Goal: Information Seeking & Learning: Compare options

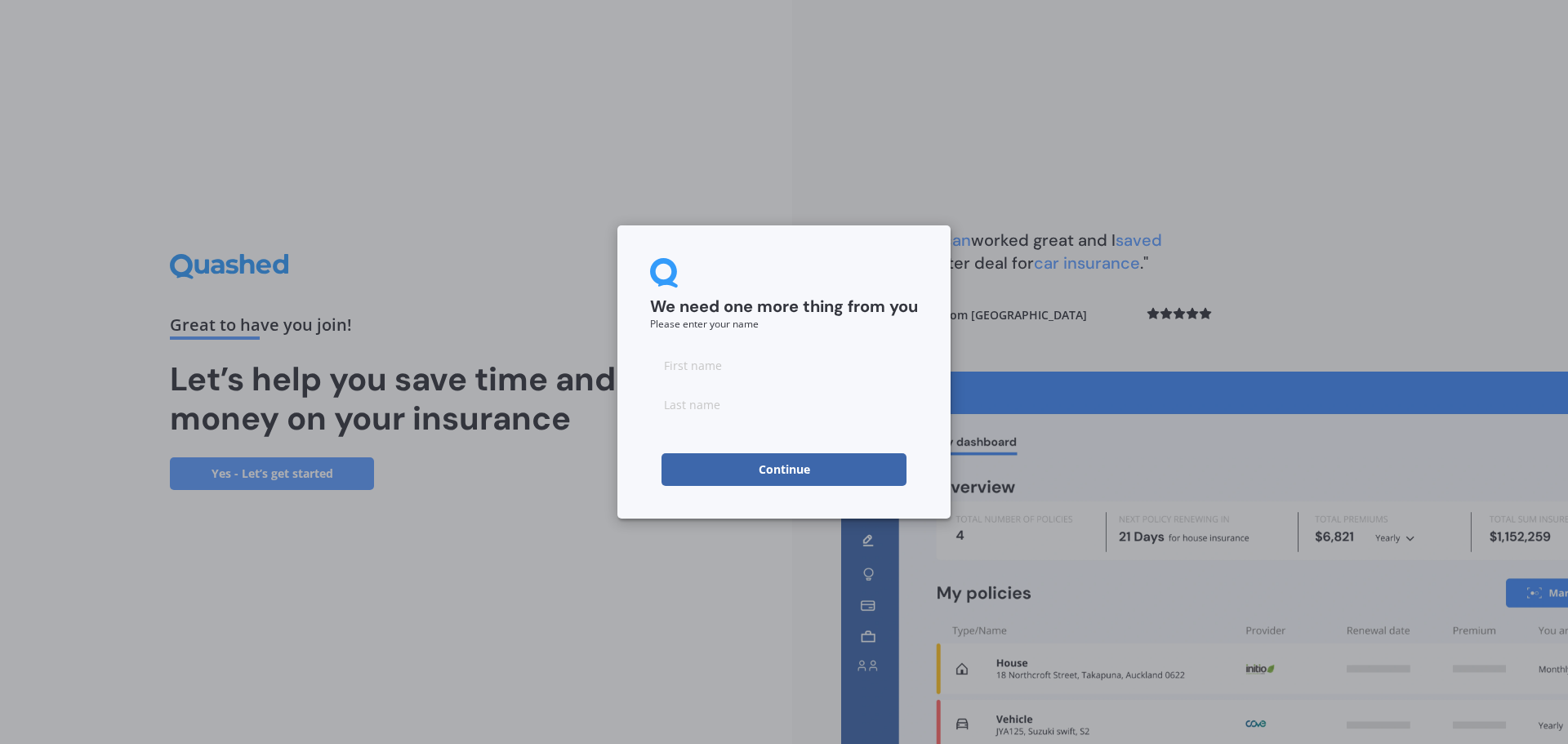
click at [686, 365] on input at bounding box center [784, 365] width 268 height 33
type input "Gavin"
type input "Bennett"
click at [733, 464] on button "Continue" at bounding box center [784, 470] width 245 height 33
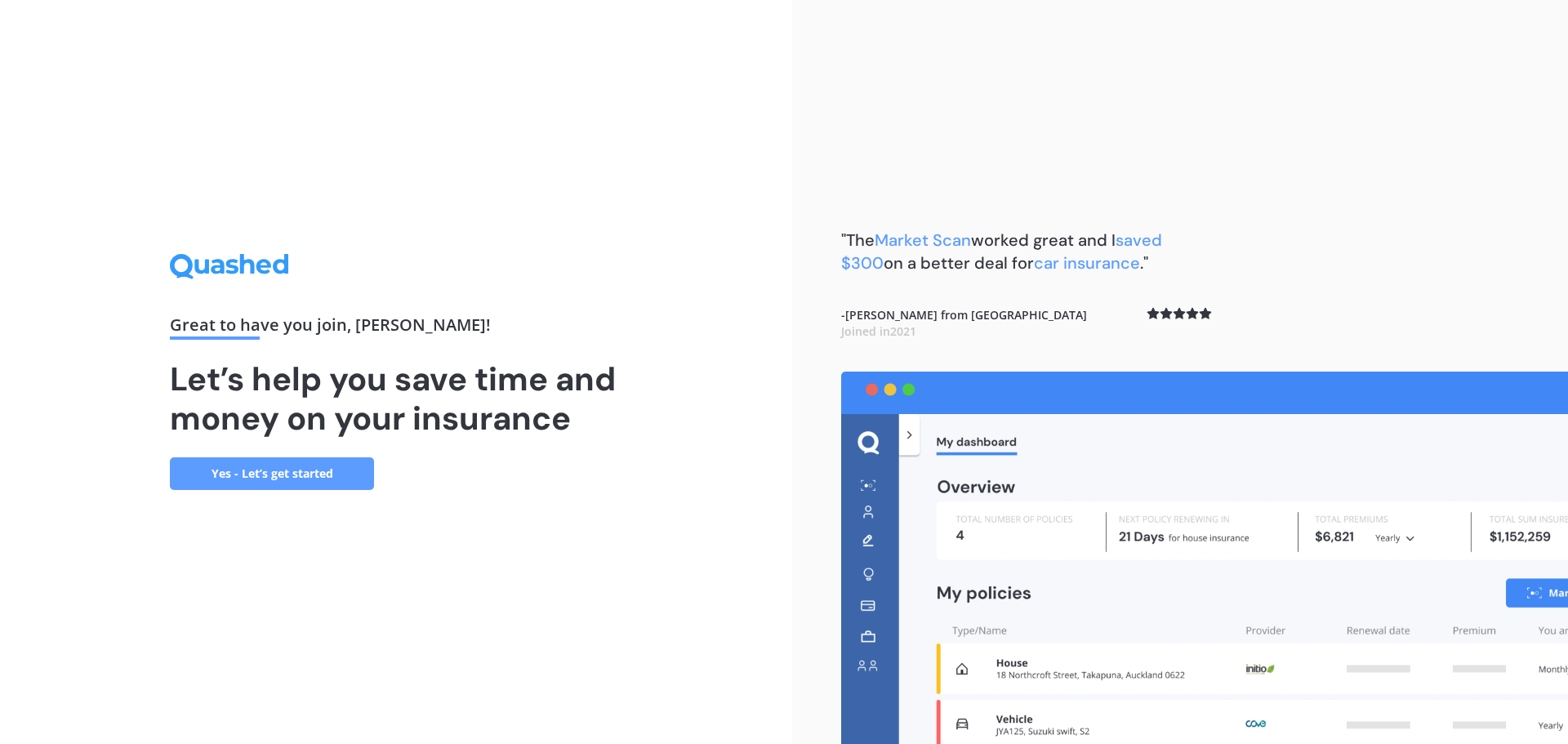
click at [236, 470] on link "Yes - Let’s get started" at bounding box center [272, 474] width 204 height 33
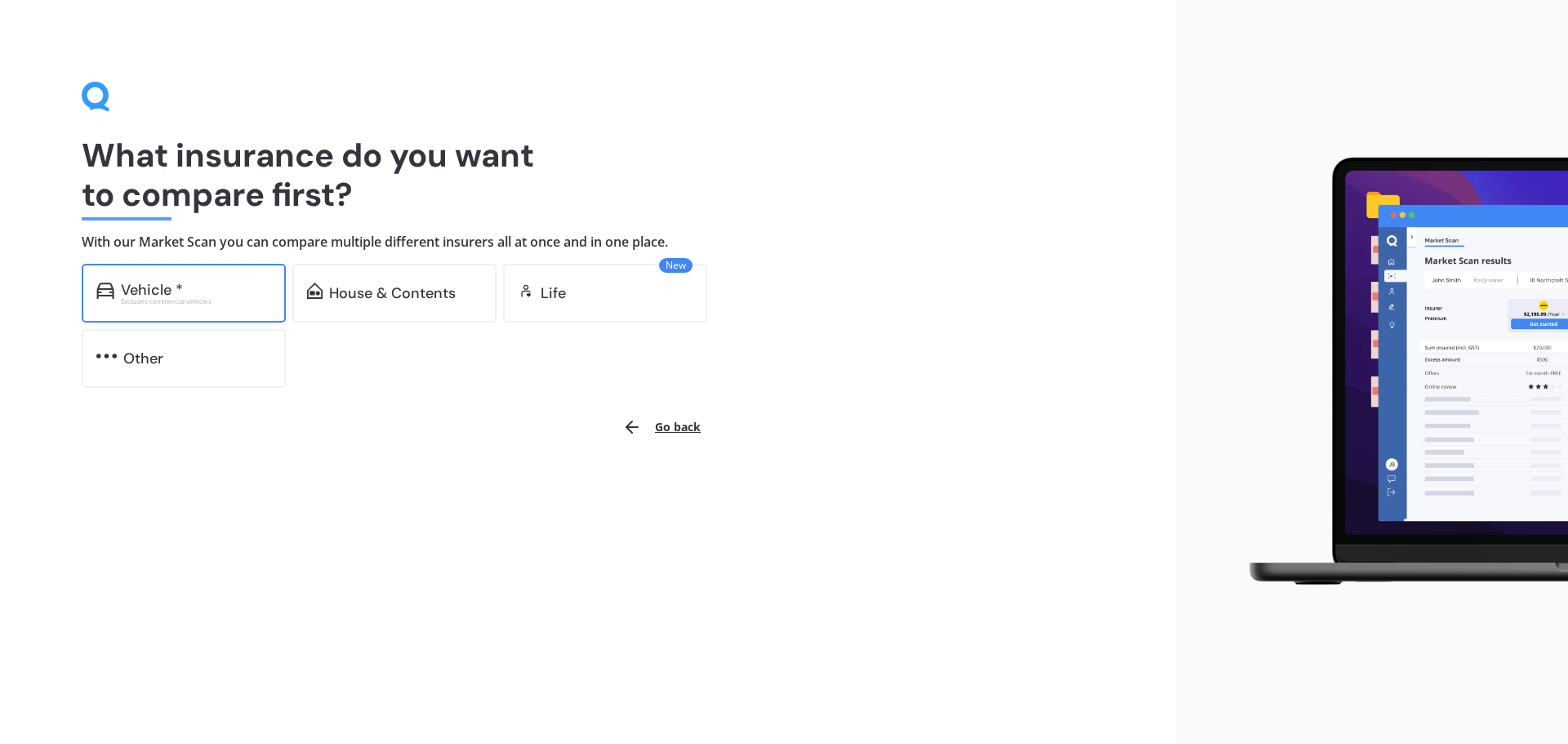
click at [173, 282] on div "Vehicle *" at bounding box center [152, 290] width 63 height 17
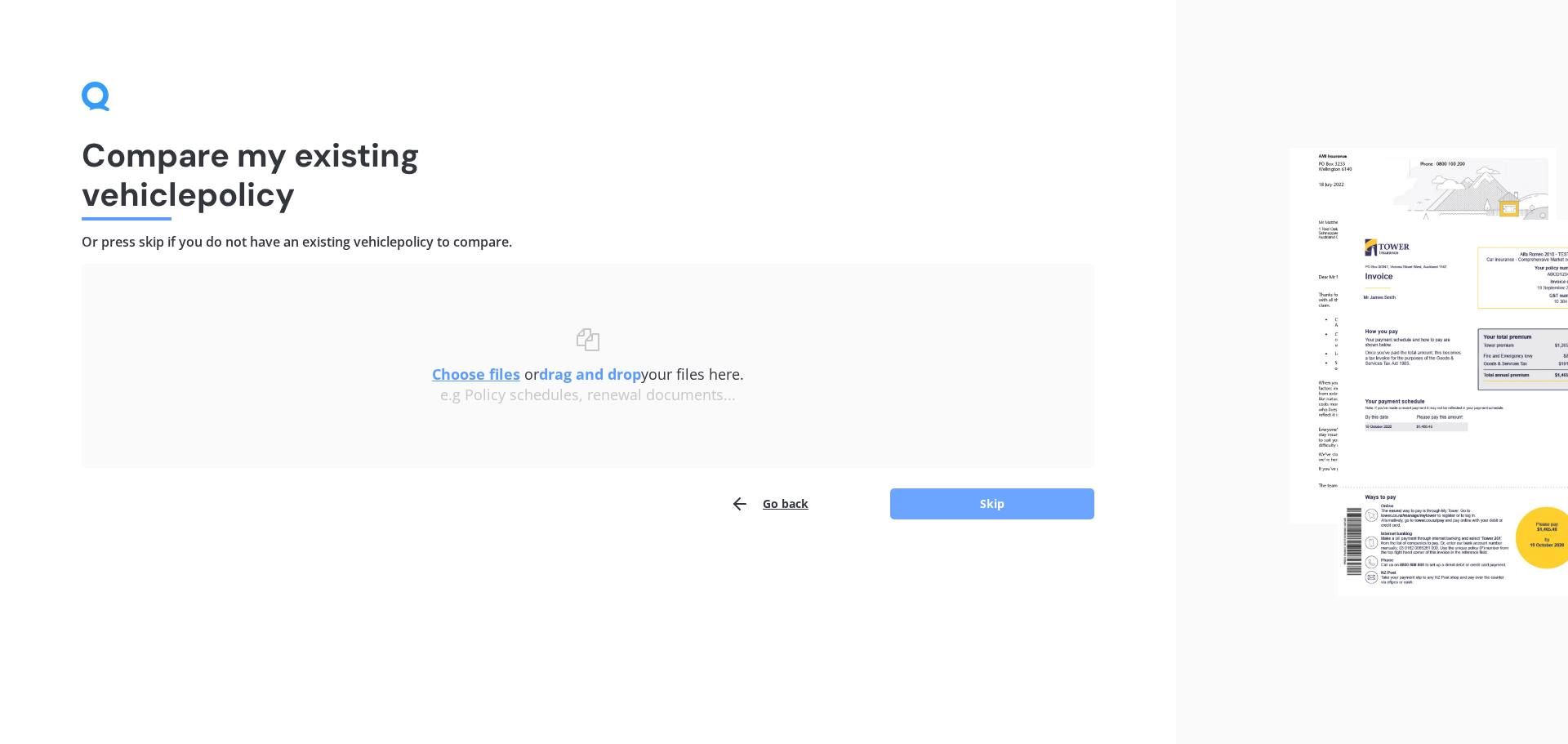
click at [956, 509] on button "Skip" at bounding box center [992, 504] width 204 height 31
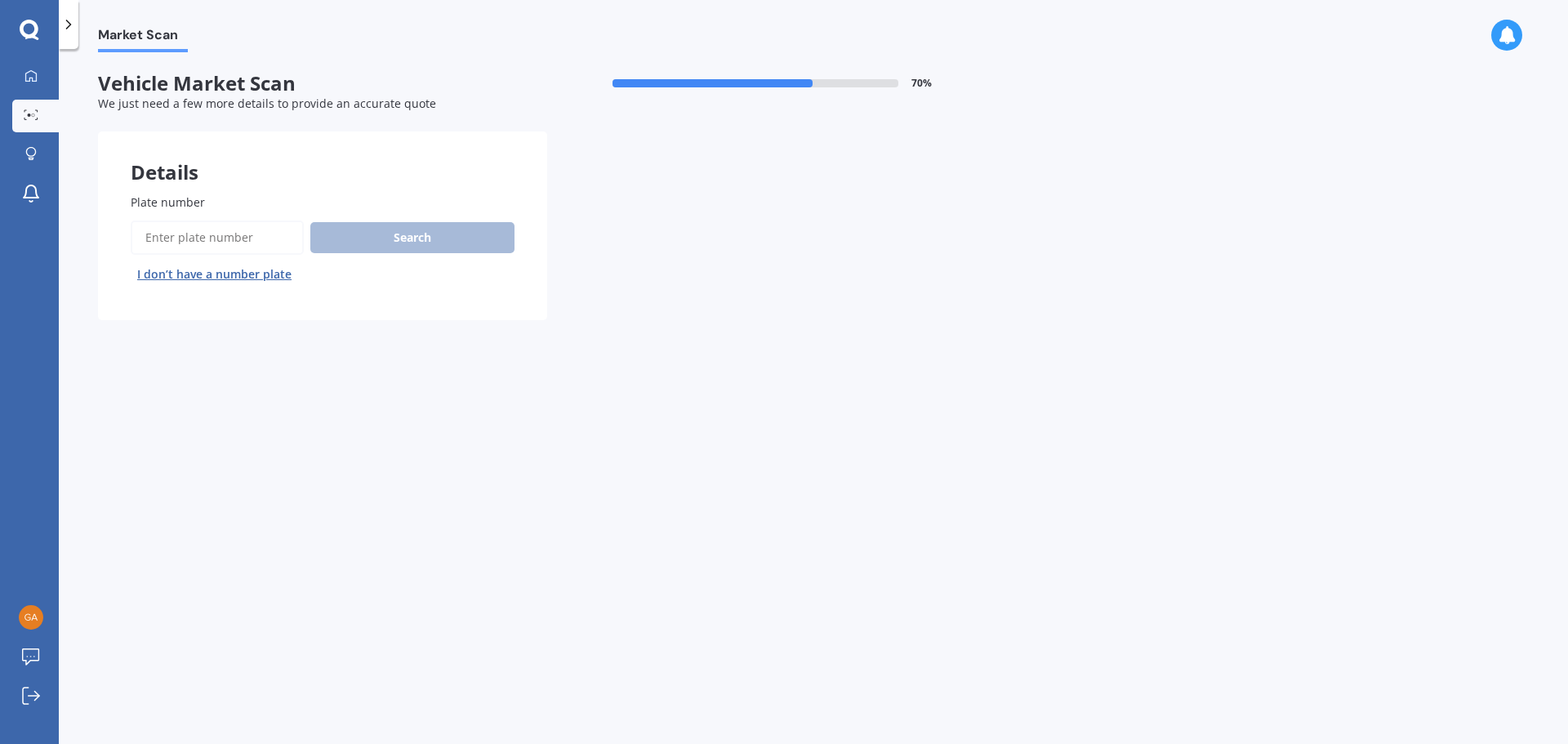
click at [195, 240] on input "Plate number" at bounding box center [217, 237] width 173 height 34
type input "LTD816"
click at [406, 235] on button "Search" at bounding box center [413, 238] width 204 height 31
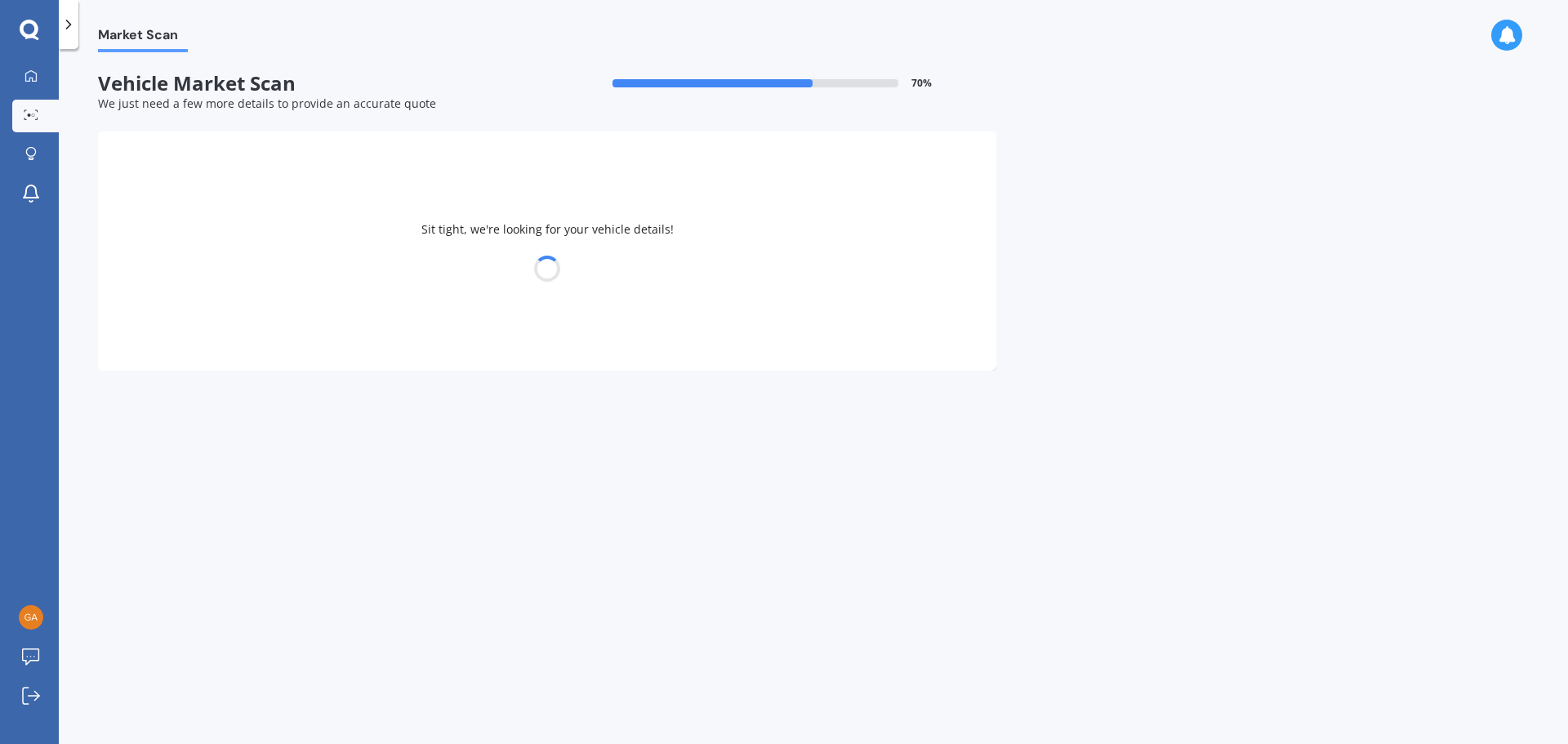
select select "TOYOTA"
select select "COROLLA"
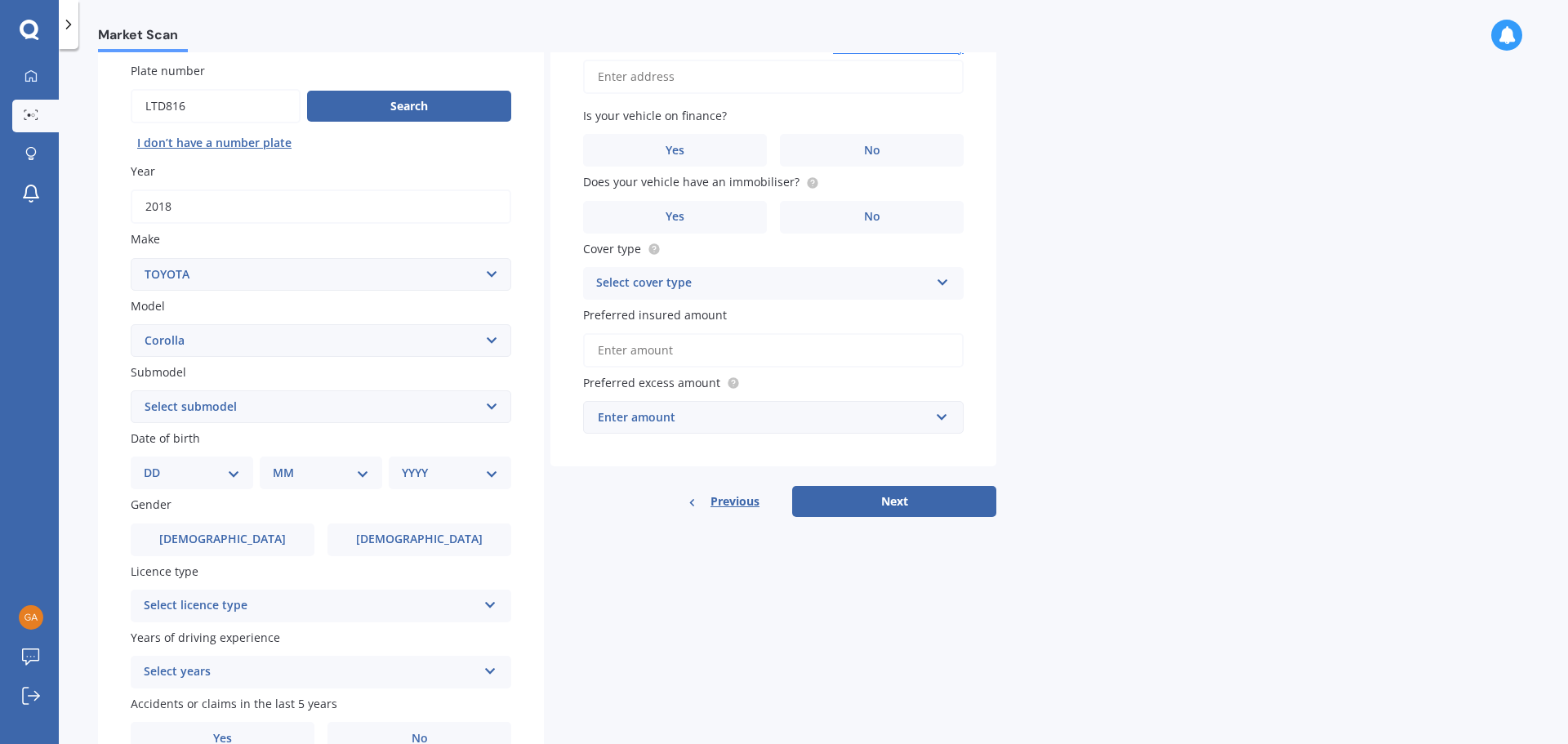
scroll to position [164, 0]
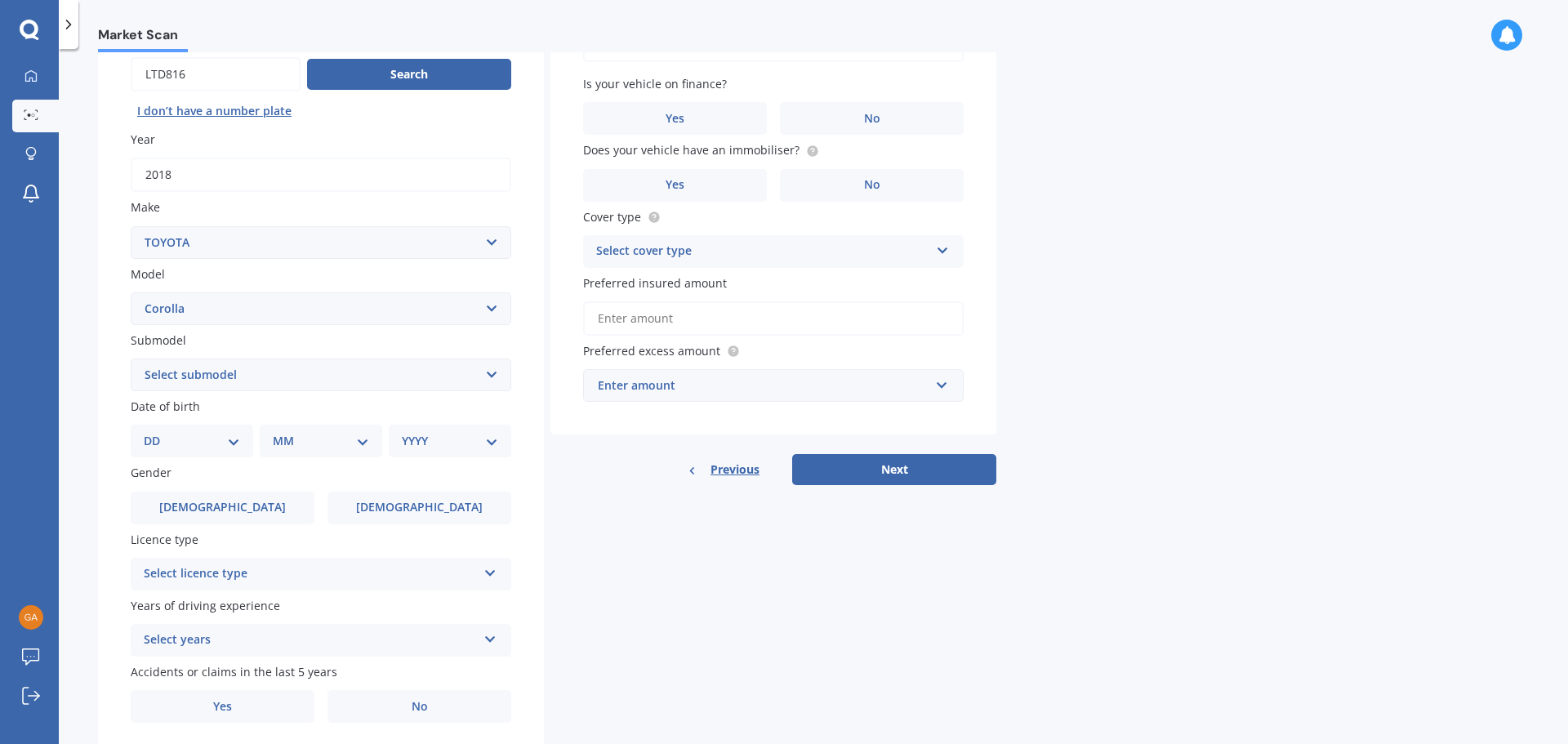
click at [493, 371] on select "Select submodel (All other) Axio Diesel Fielder 2WD Fielder 4WD FXGT GL GLX 1.8…" at bounding box center [321, 375] width 381 height 33
select select "GL"
click at [131, 359] on select "Select submodel (All other) Axio Diesel Fielder 2WD Fielder 4WD FXGT GL GLX 1.8…" at bounding box center [321, 375] width 381 height 33
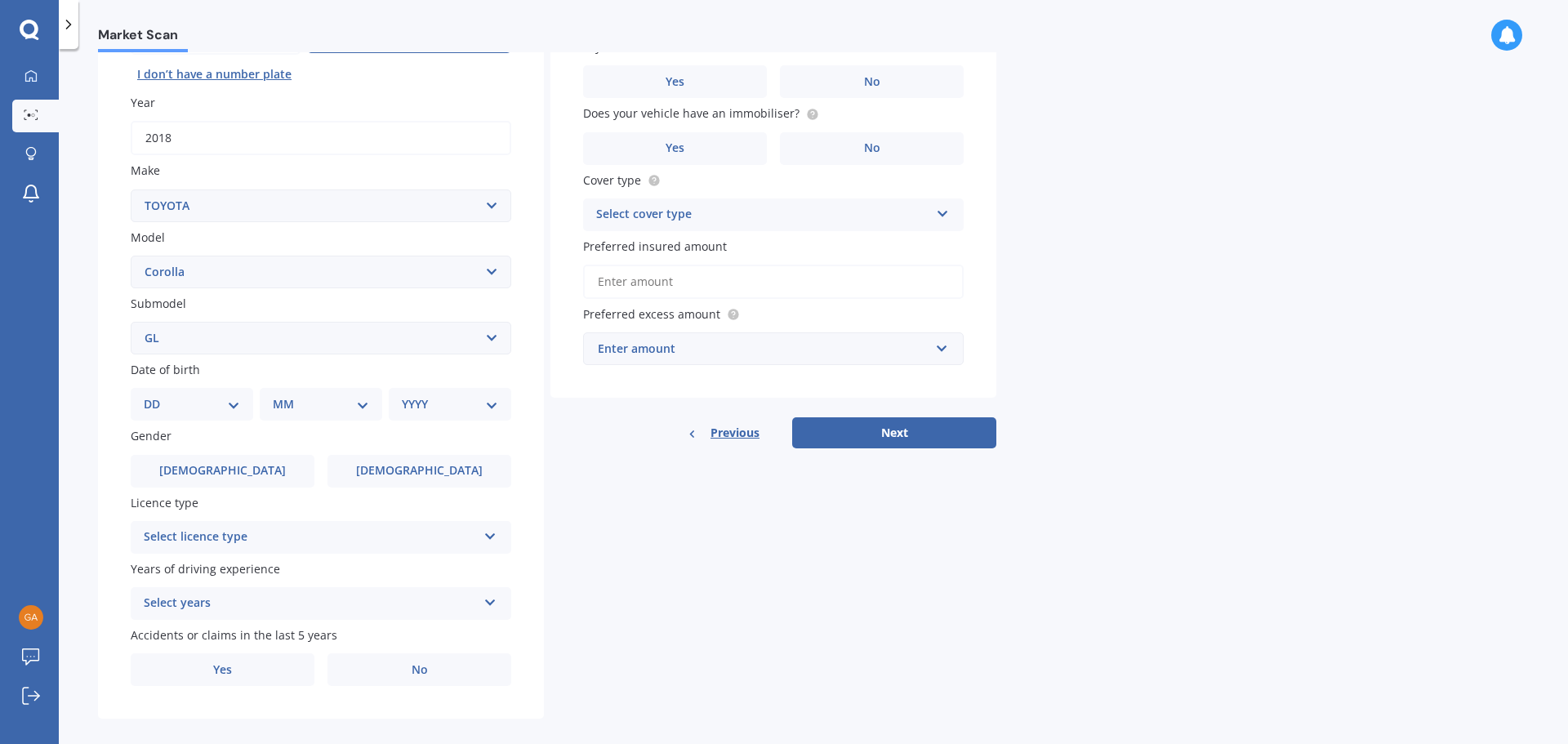
scroll to position [217, 0]
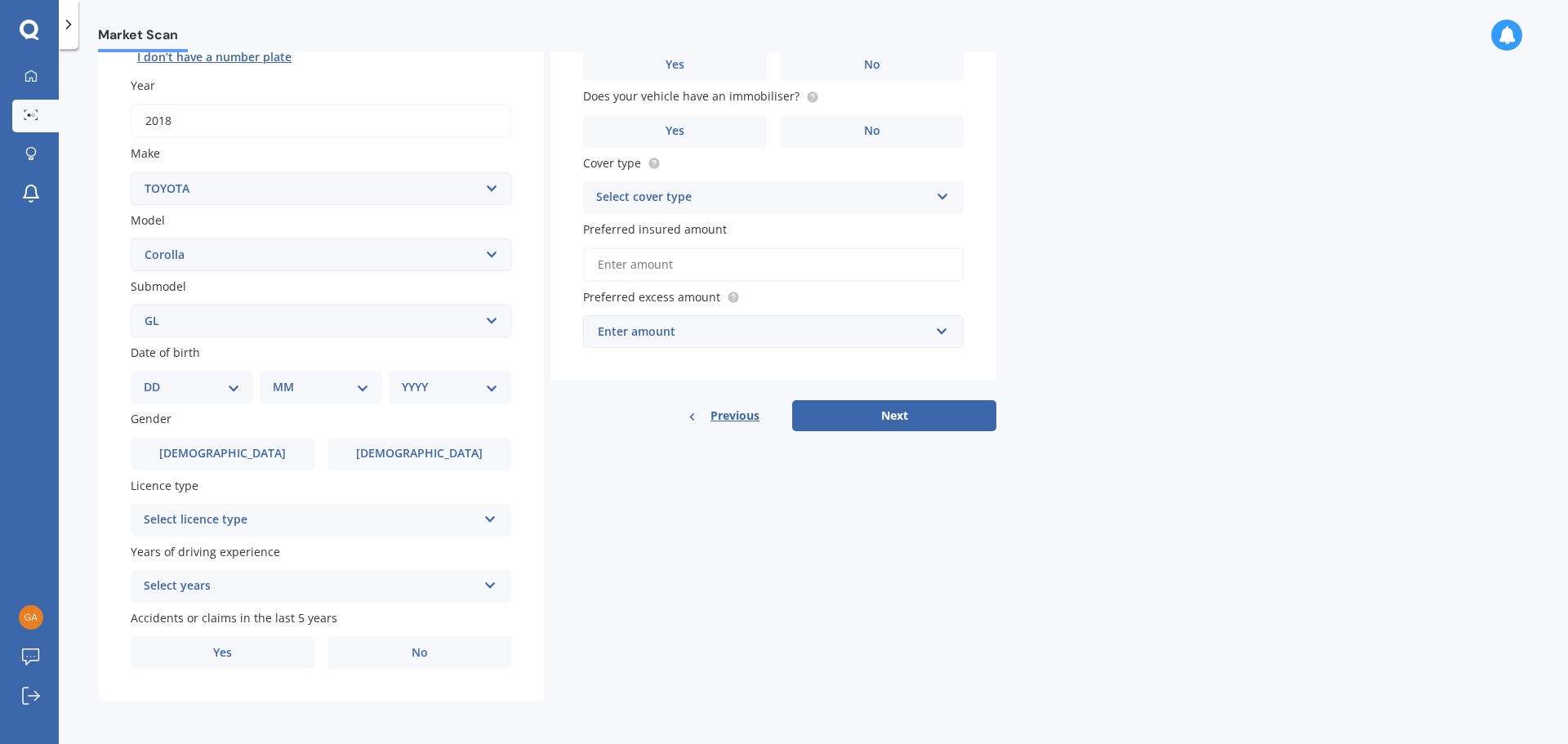
click at [231, 384] on select "DD 01 02 03 04 05 06 07 08 09 10 11 12 13 14 15 16 17 18 19 20 21 22 23 24 25 2…" at bounding box center [191, 387] width 97 height 18
select select "30"
click at [157, 378] on select "DD 01 02 03 04 05 06 07 08 09 10 11 12 13 14 15 16 17 18 19 20 21 22 23 24 25 2…" at bounding box center [191, 387] width 97 height 18
click at [365, 383] on select "MM 01 02 03 04 05 06 07 08 09 10 11 12" at bounding box center [325, 387] width 90 height 18
select select "07"
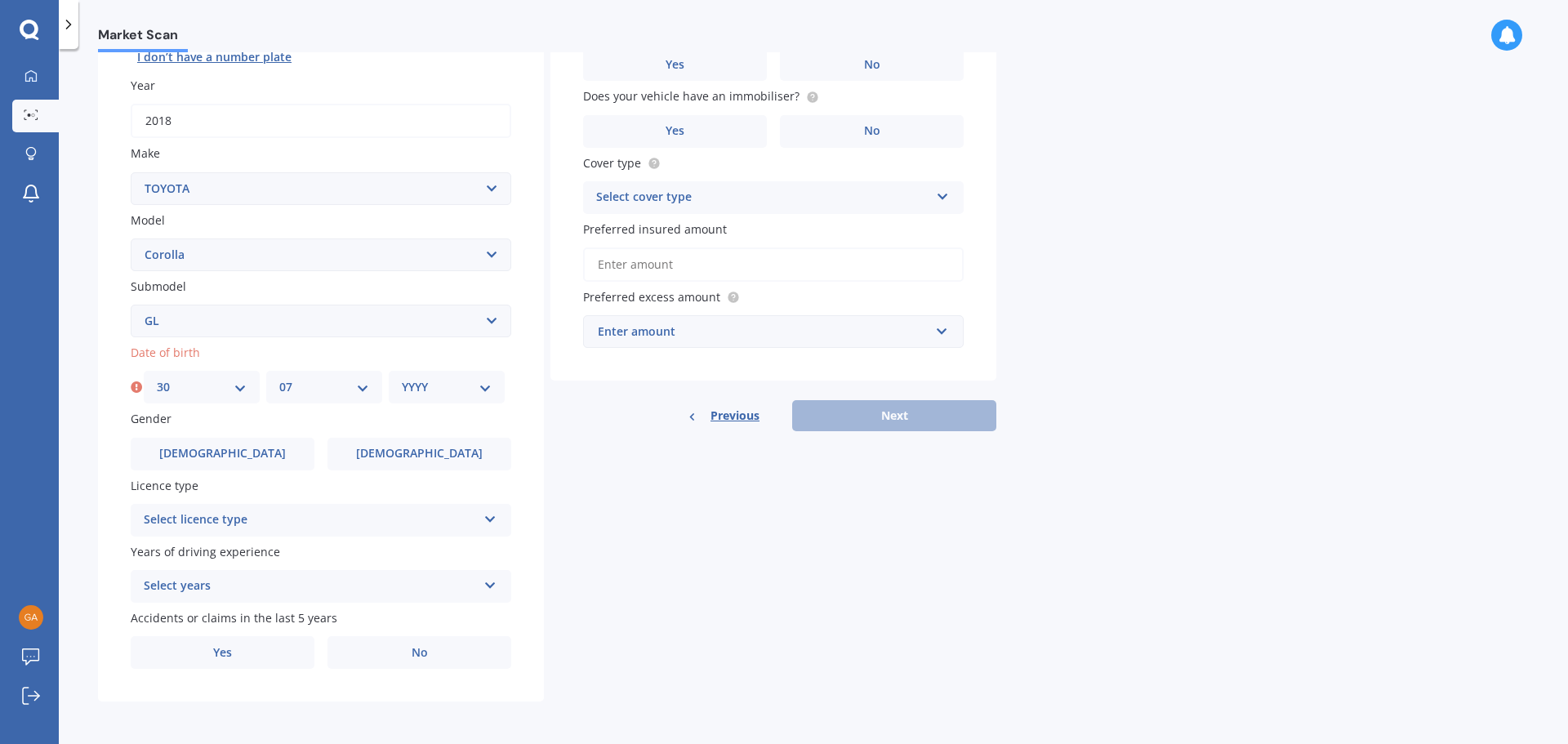
click at [280, 378] on select "MM 01 02 03 04 05 06 07 08 09 10 11 12" at bounding box center [325, 387] width 90 height 18
click at [486, 385] on select "YYYY 2025 2024 2023 2022 2021 2020 2019 2018 2017 2016 2015 2014 2013 2012 2011…" at bounding box center [447, 387] width 90 height 18
select select "1958"
click at [402, 378] on select "YYYY 2025 2024 2023 2022 2021 2020 2019 2018 2017 2016 2015 2014 2013 2012 2011…" at bounding box center [447, 387] width 90 height 18
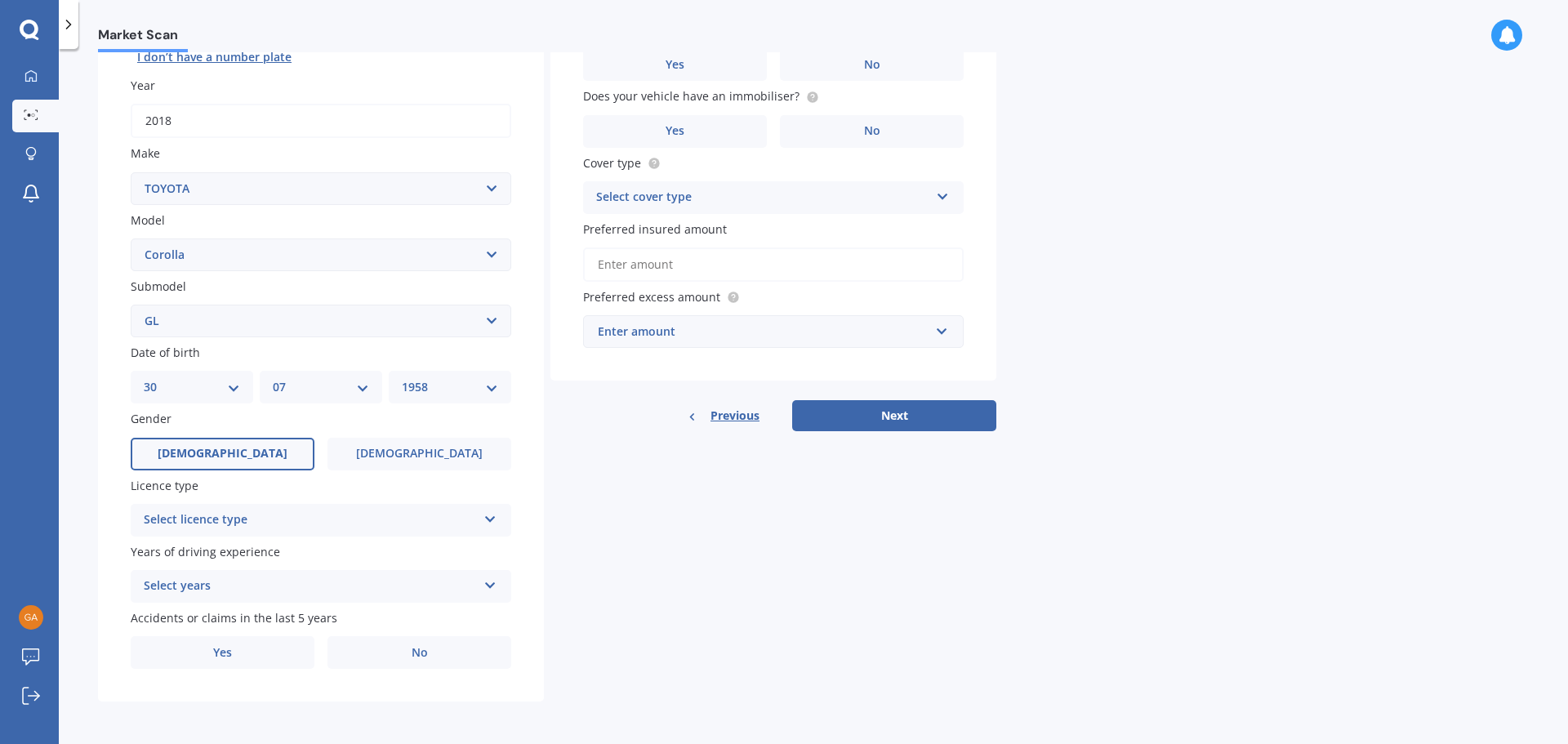
click at [269, 452] on label "Male" at bounding box center [223, 454] width 184 height 33
click at [0, 0] on input "Male" at bounding box center [0, 0] width 0 height 0
click at [487, 516] on icon at bounding box center [490, 516] width 14 height 11
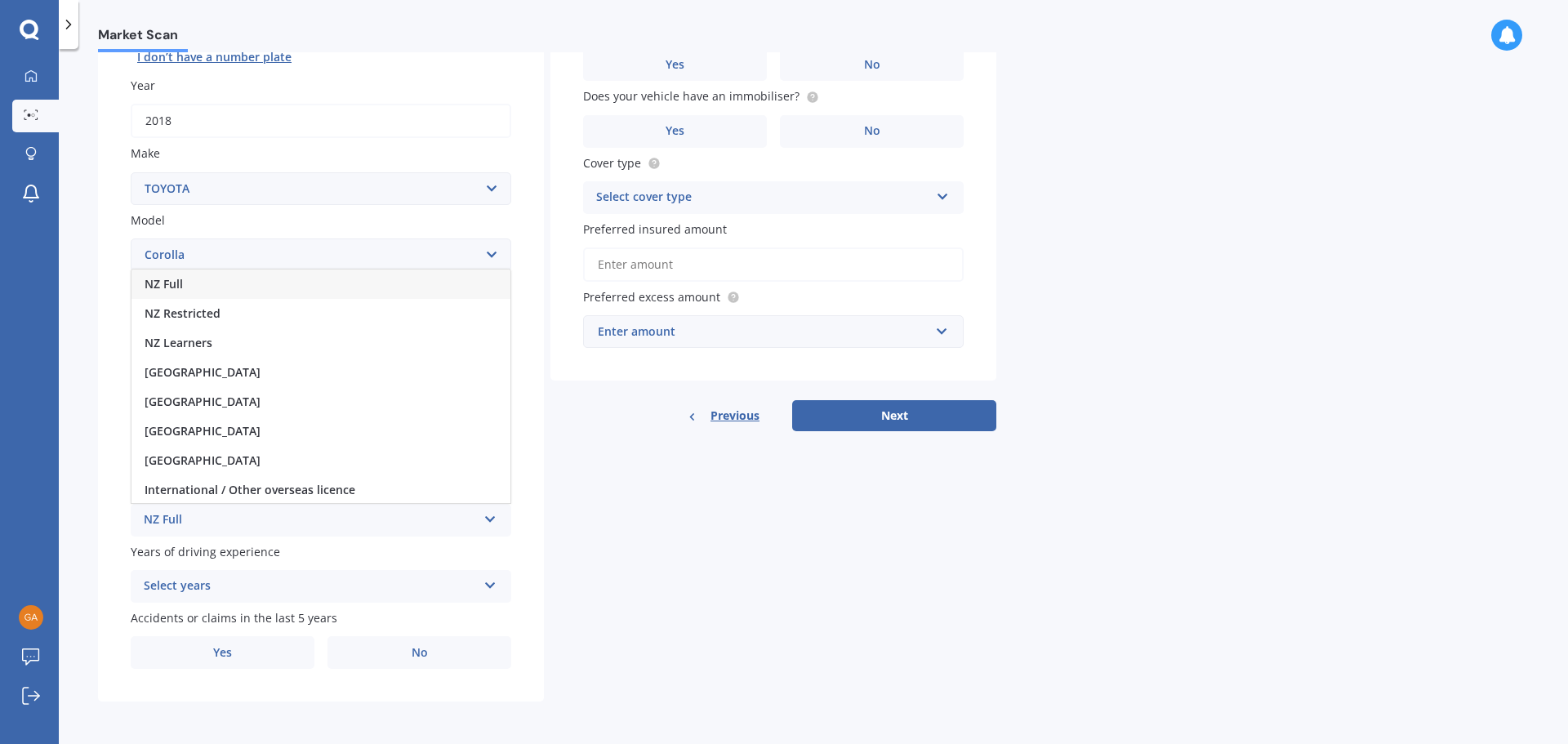
click at [292, 275] on div "NZ Full" at bounding box center [321, 284] width 379 height 29
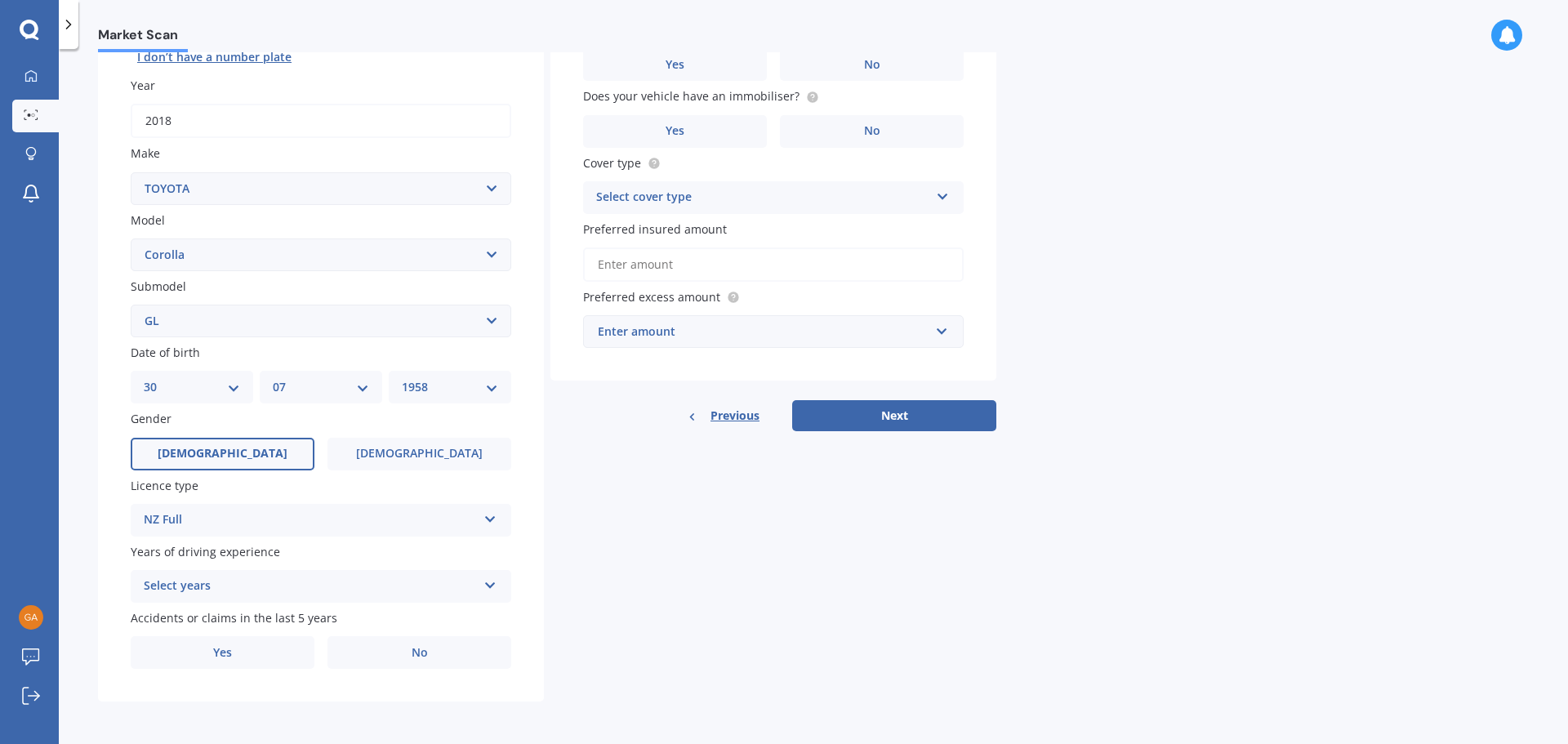
click at [489, 582] on icon at bounding box center [490, 582] width 14 height 11
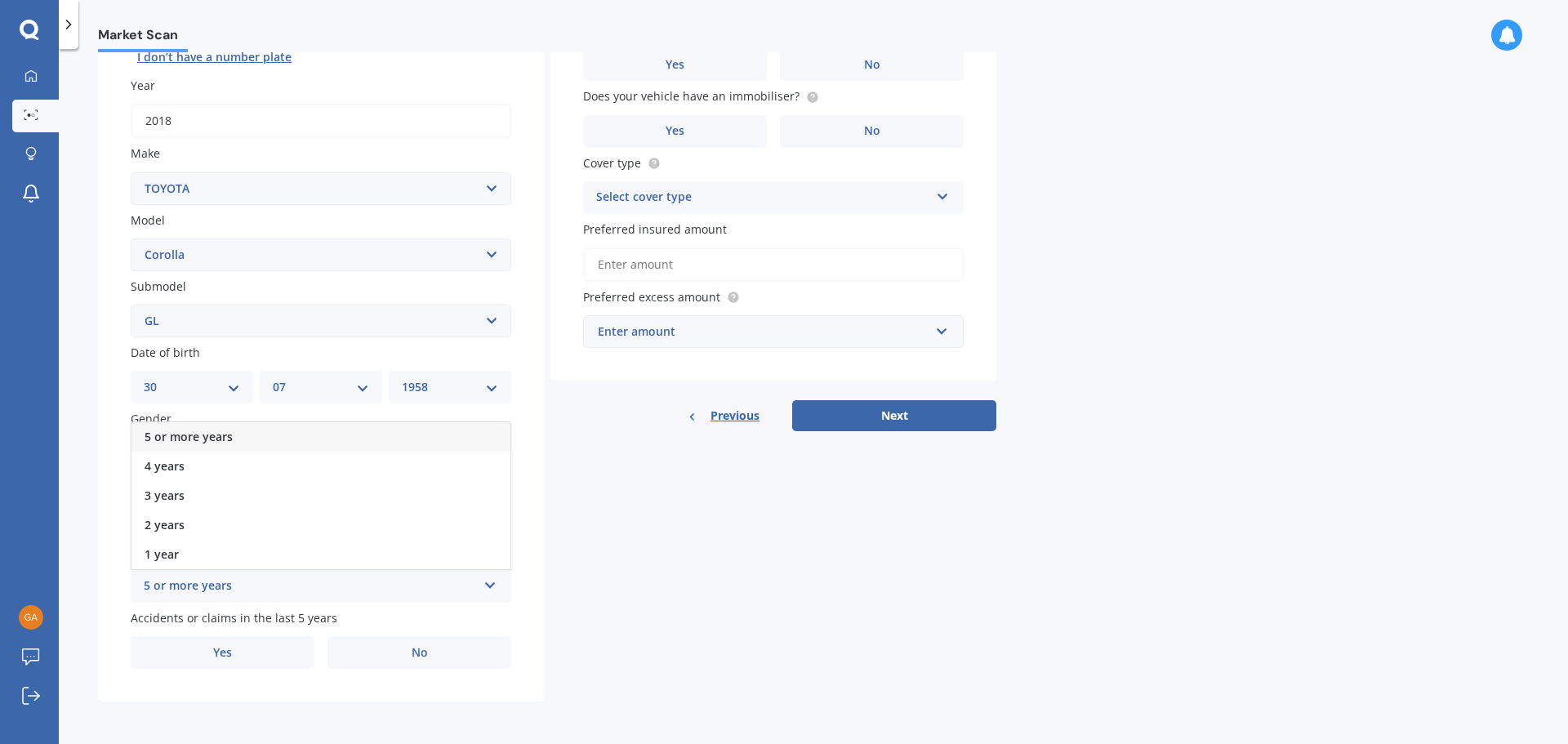
click at [370, 430] on div "5 or more years" at bounding box center [321, 437] width 379 height 29
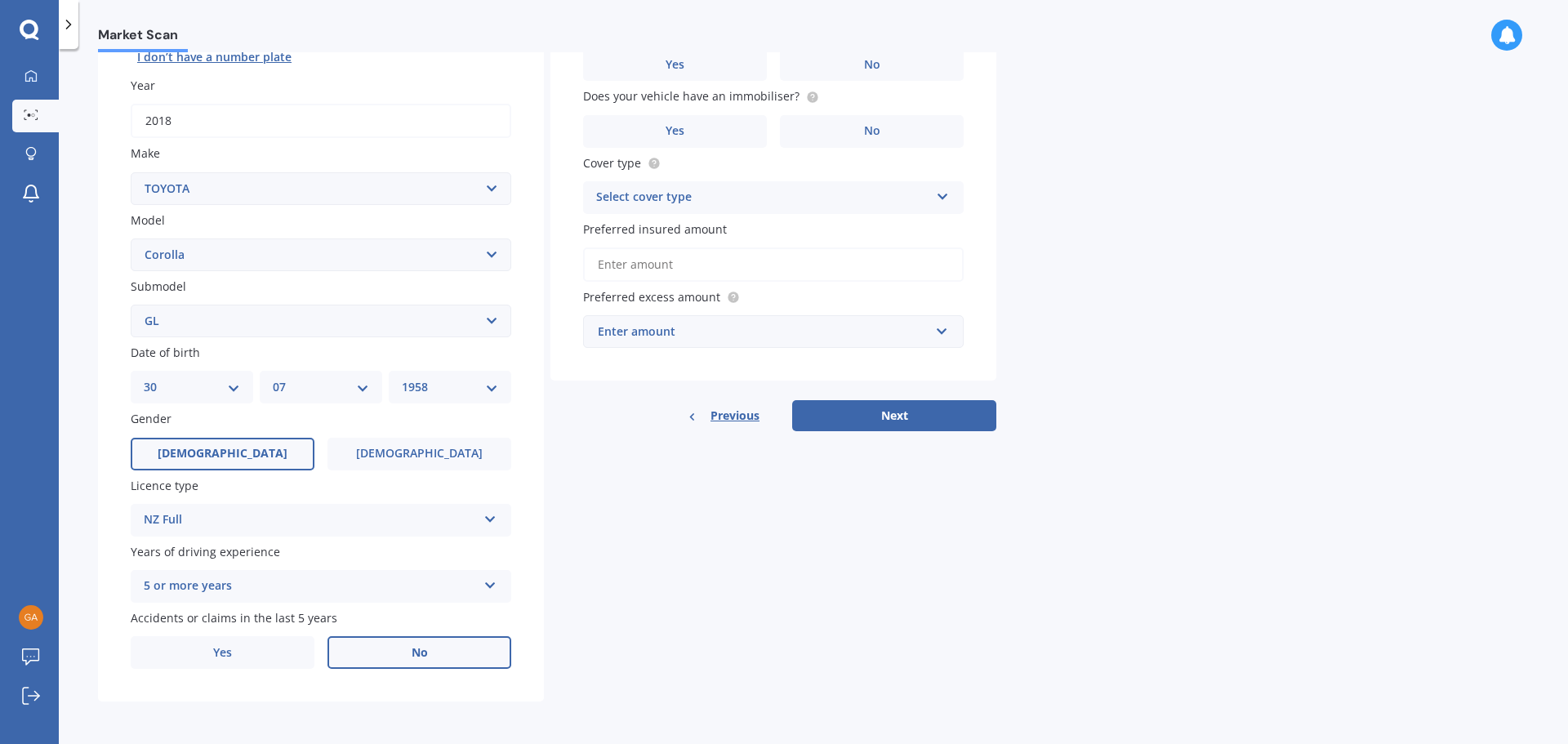
click at [404, 653] on label "No" at bounding box center [419, 653] width 184 height 33
click at [0, 0] on input "No" at bounding box center [0, 0] width 0 height 0
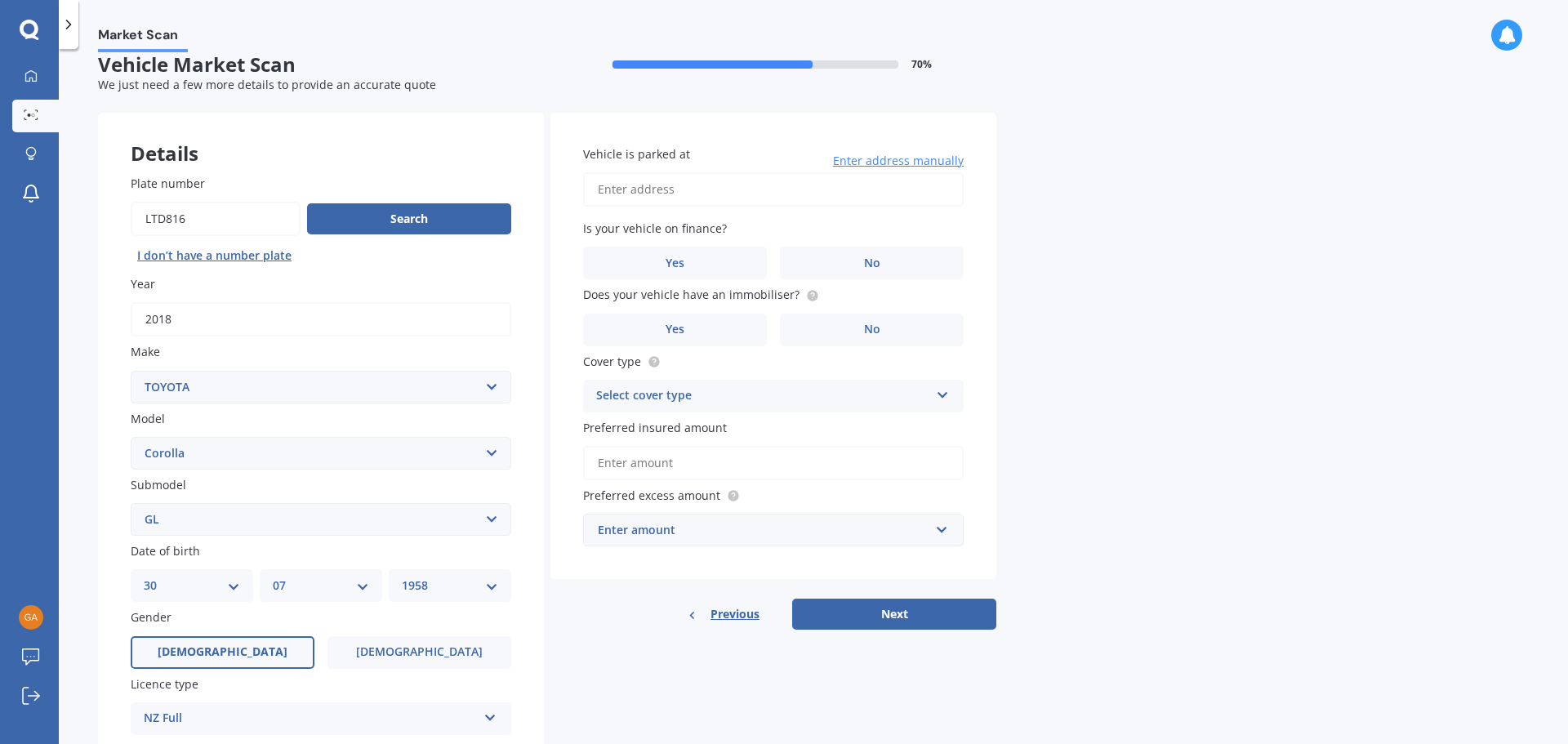
scroll to position [0, 0]
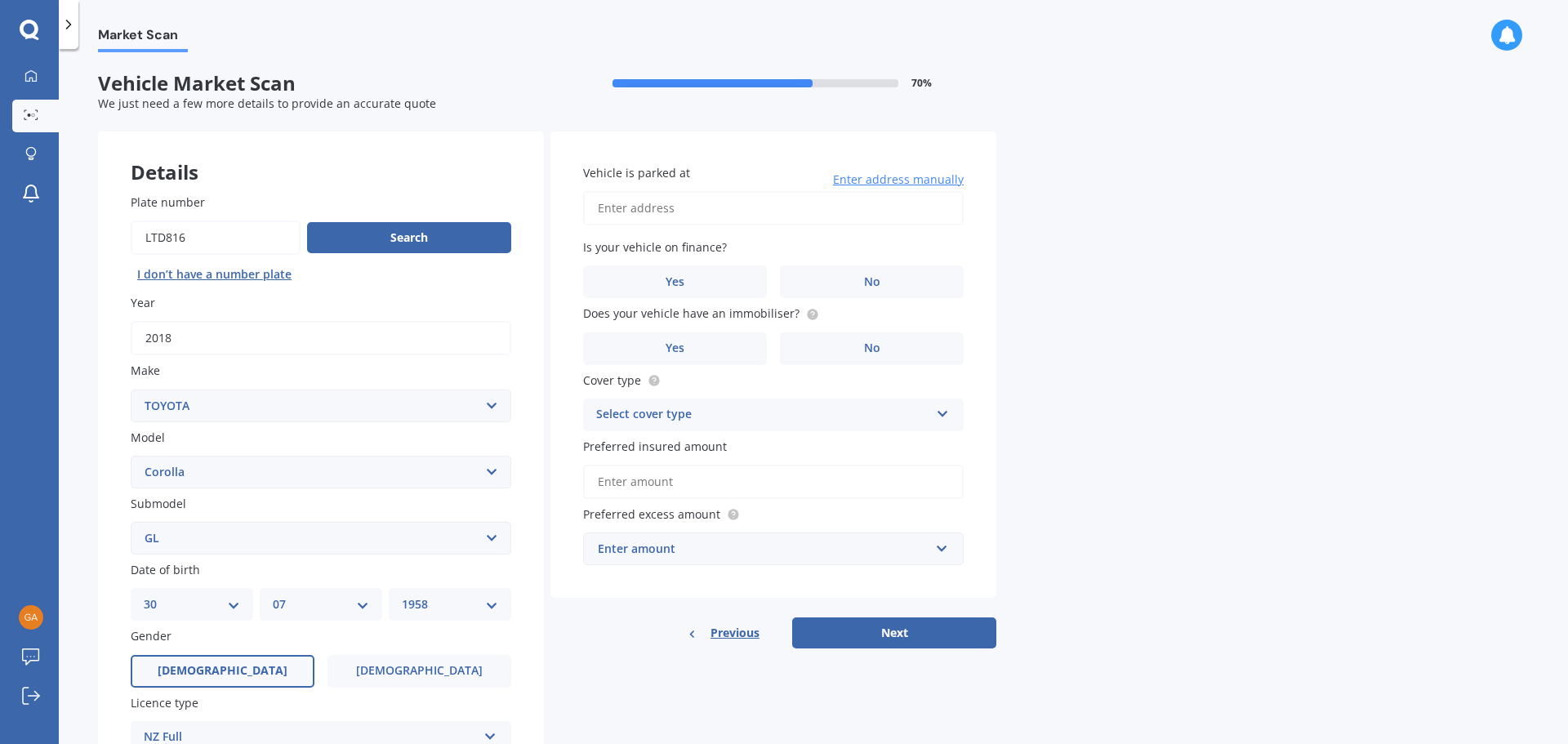
click at [628, 207] on input "Vehicle is parked at" at bounding box center [773, 208] width 381 height 34
type input "6 Jasmine Place, Mount Maunganui 3116"
click at [841, 277] on label "No" at bounding box center [872, 282] width 184 height 33
click at [0, 0] on input "No" at bounding box center [0, 0] width 0 height 0
click at [869, 341] on span "No" at bounding box center [873, 348] width 17 height 14
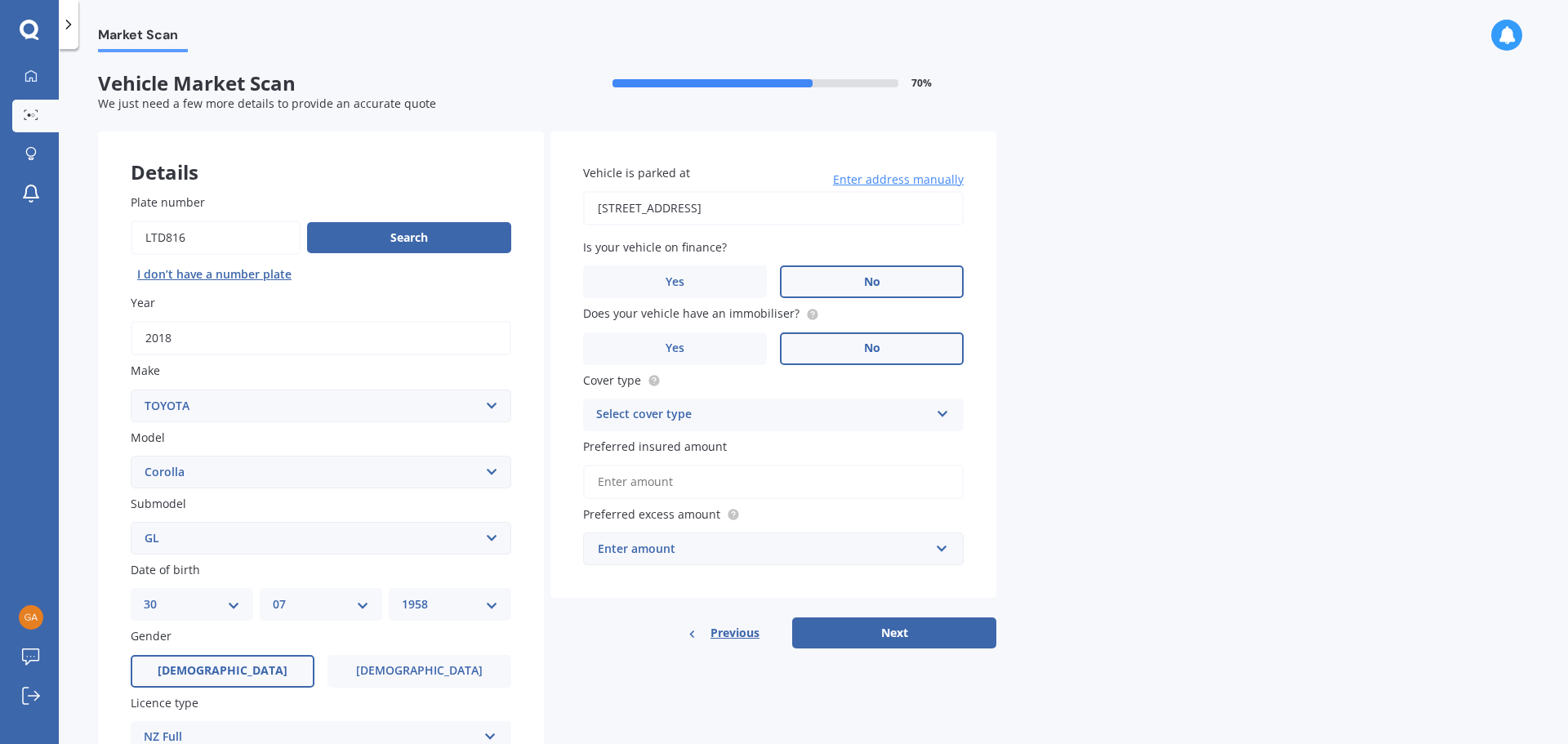
click at [0, 0] on input "No" at bounding box center [0, 0] width 0 height 0
click at [939, 408] on icon at bounding box center [943, 411] width 14 height 11
click at [838, 446] on div "Comprehensive" at bounding box center [773, 447] width 379 height 29
click at [912, 634] on button "Next" at bounding box center [895, 634] width 204 height 31
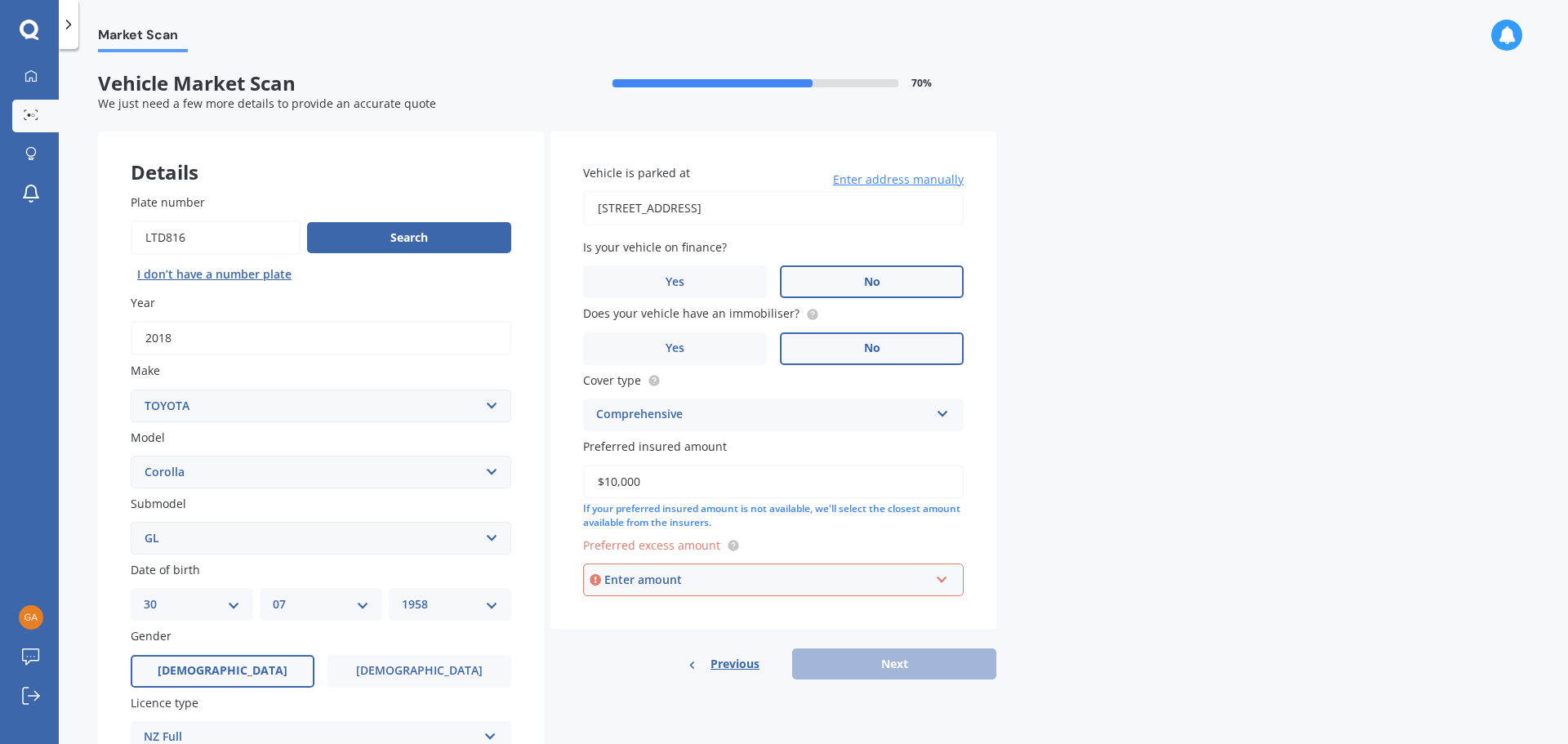
type input "$10,000"
click at [944, 578] on input "text" at bounding box center [768, 580] width 366 height 31
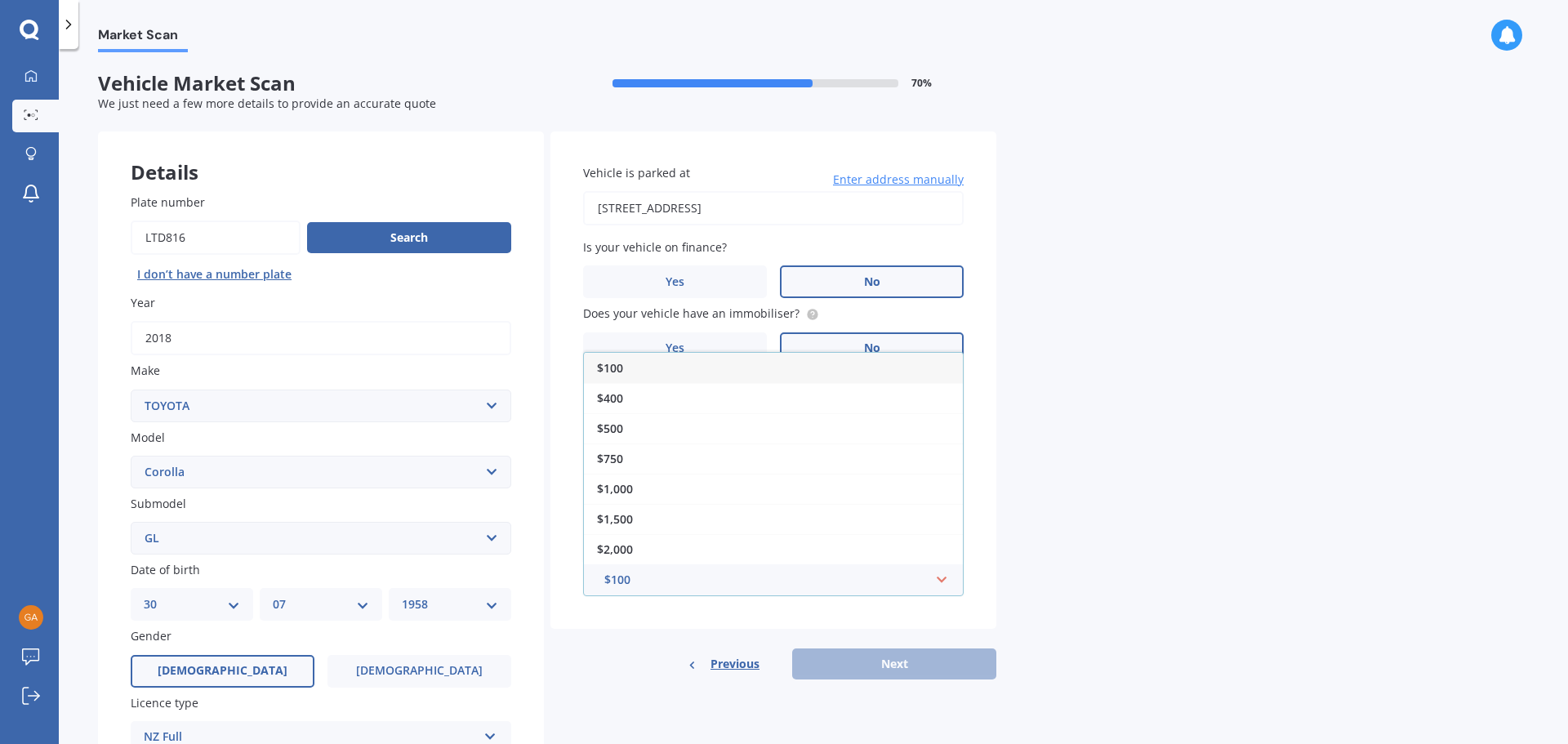
click at [751, 367] on div "$100" at bounding box center [773, 368] width 379 height 30
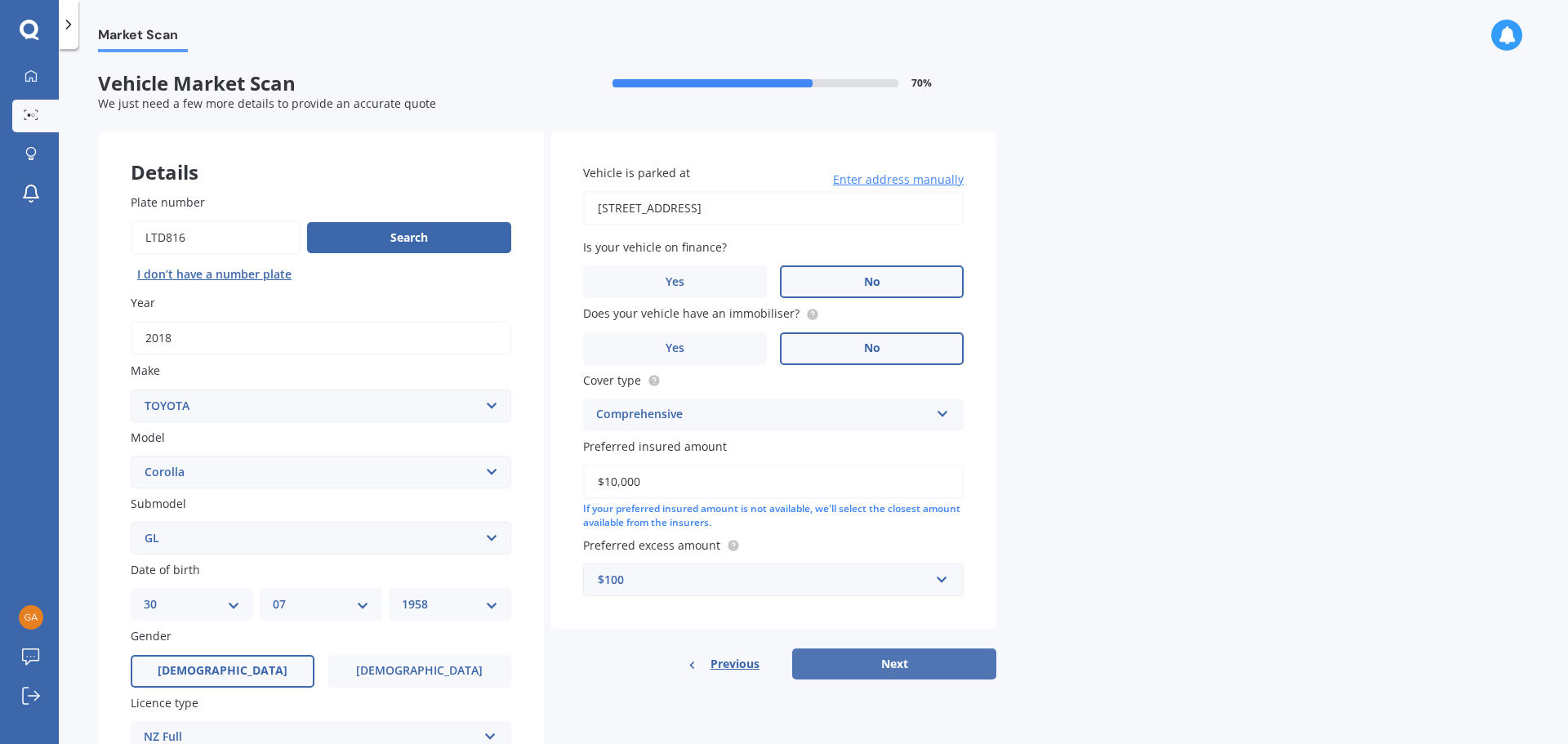
click at [909, 661] on button "Next" at bounding box center [895, 664] width 204 height 31
select select "30"
select select "07"
select select "1958"
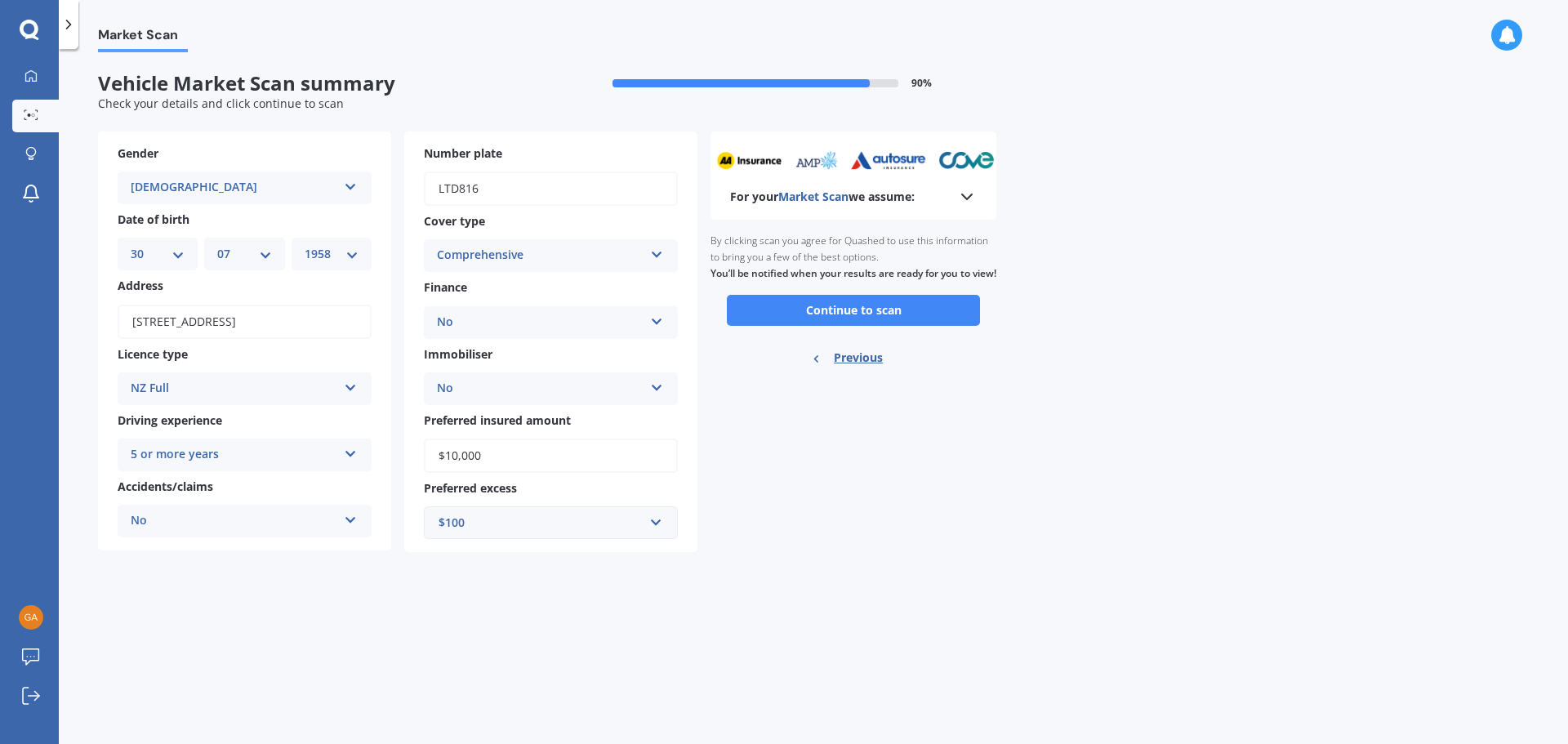
click at [784, 319] on button "Continue to scan" at bounding box center [853, 311] width 253 height 31
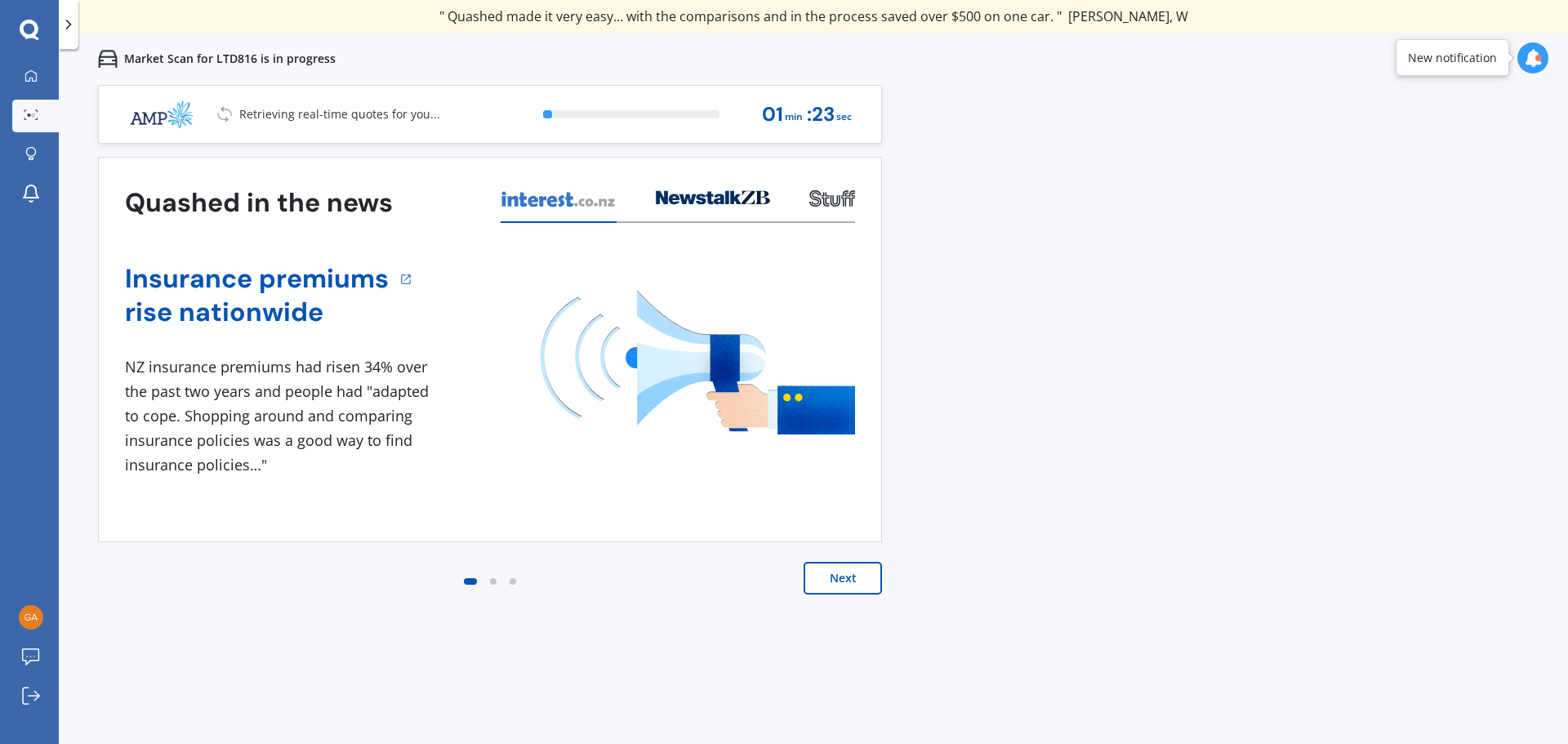
click at [835, 578] on button "Next" at bounding box center [842, 578] width 78 height 33
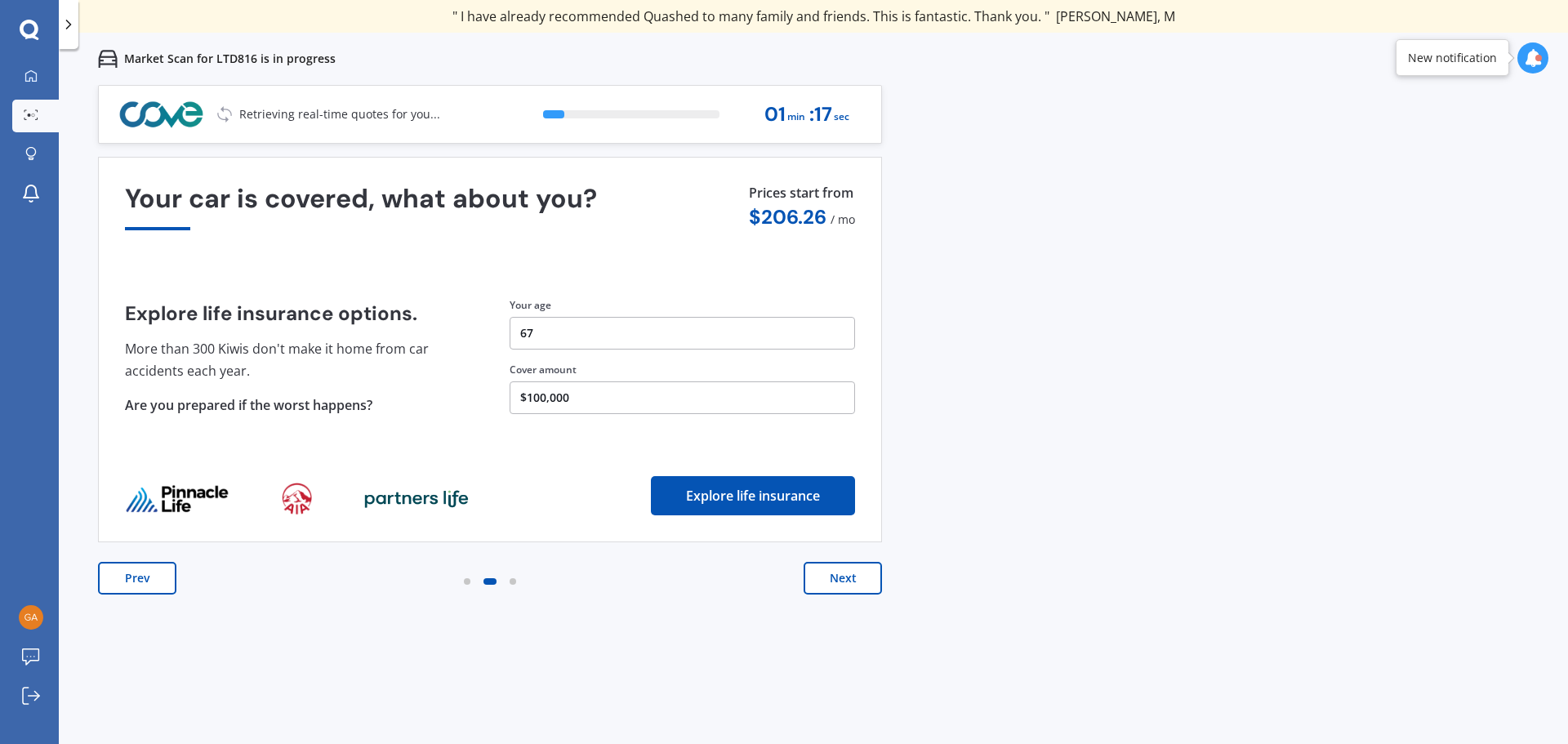
click at [836, 577] on button "Next" at bounding box center [842, 578] width 78 height 33
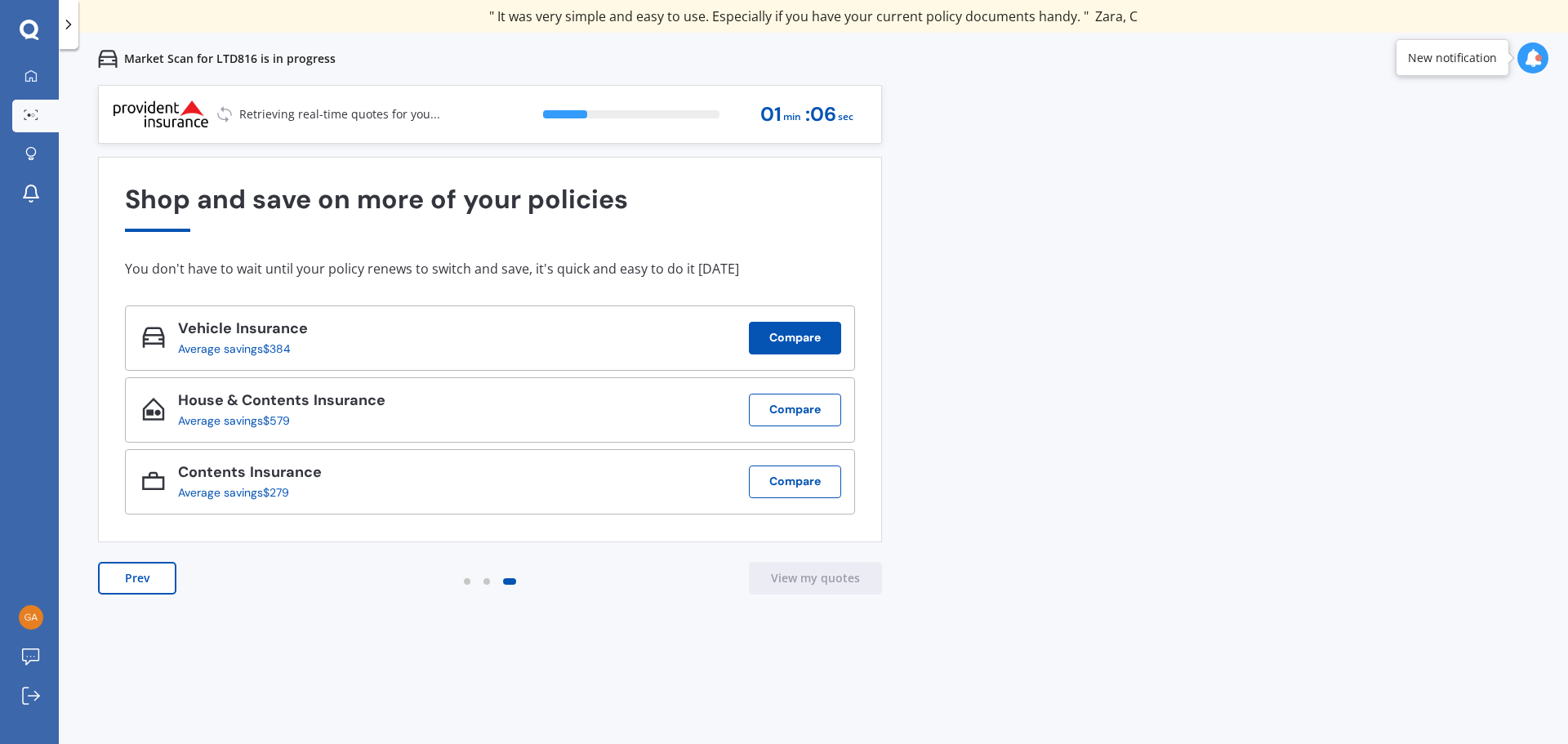
click at [788, 332] on button "Compare" at bounding box center [795, 338] width 92 height 33
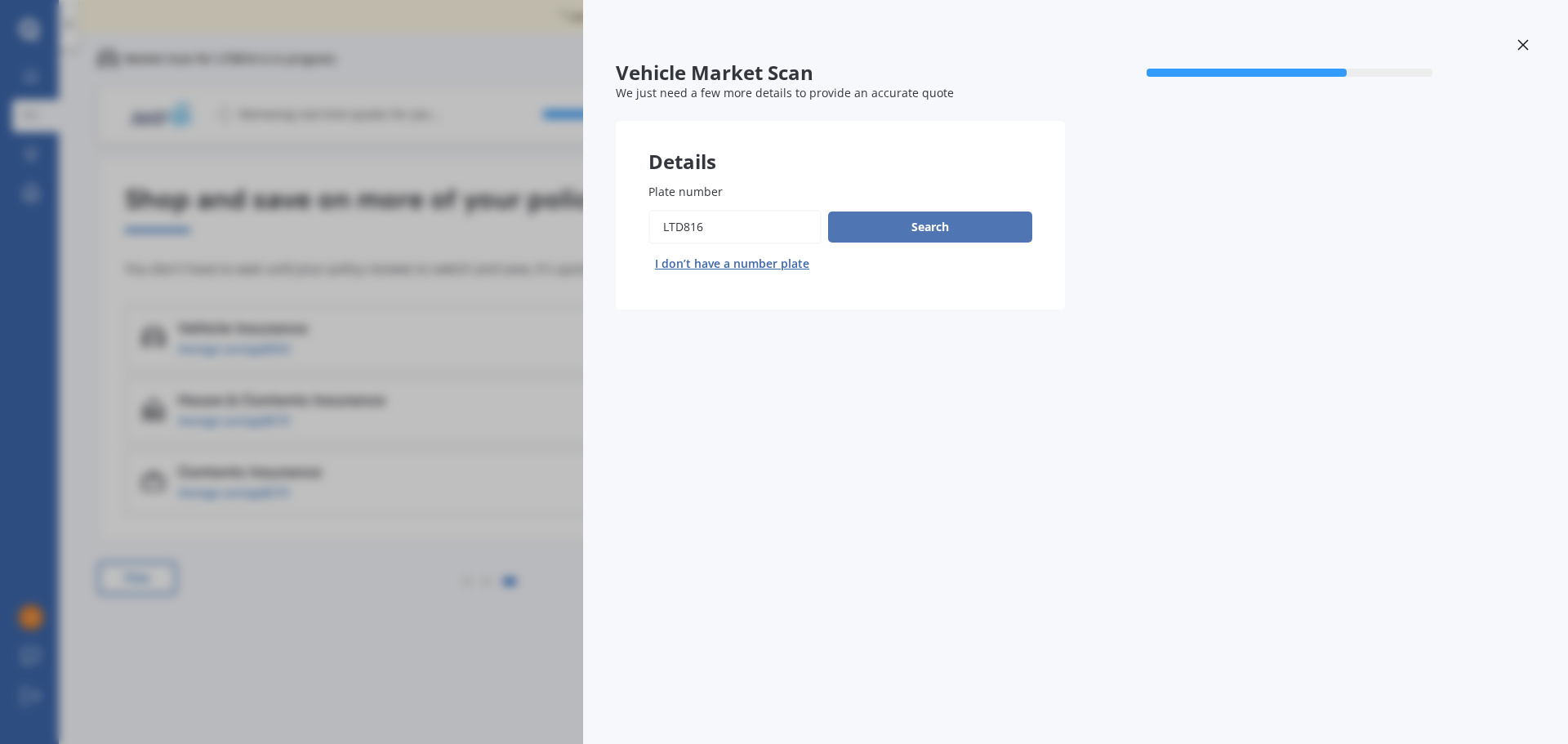
click at [924, 226] on button "Search" at bounding box center [931, 227] width 204 height 31
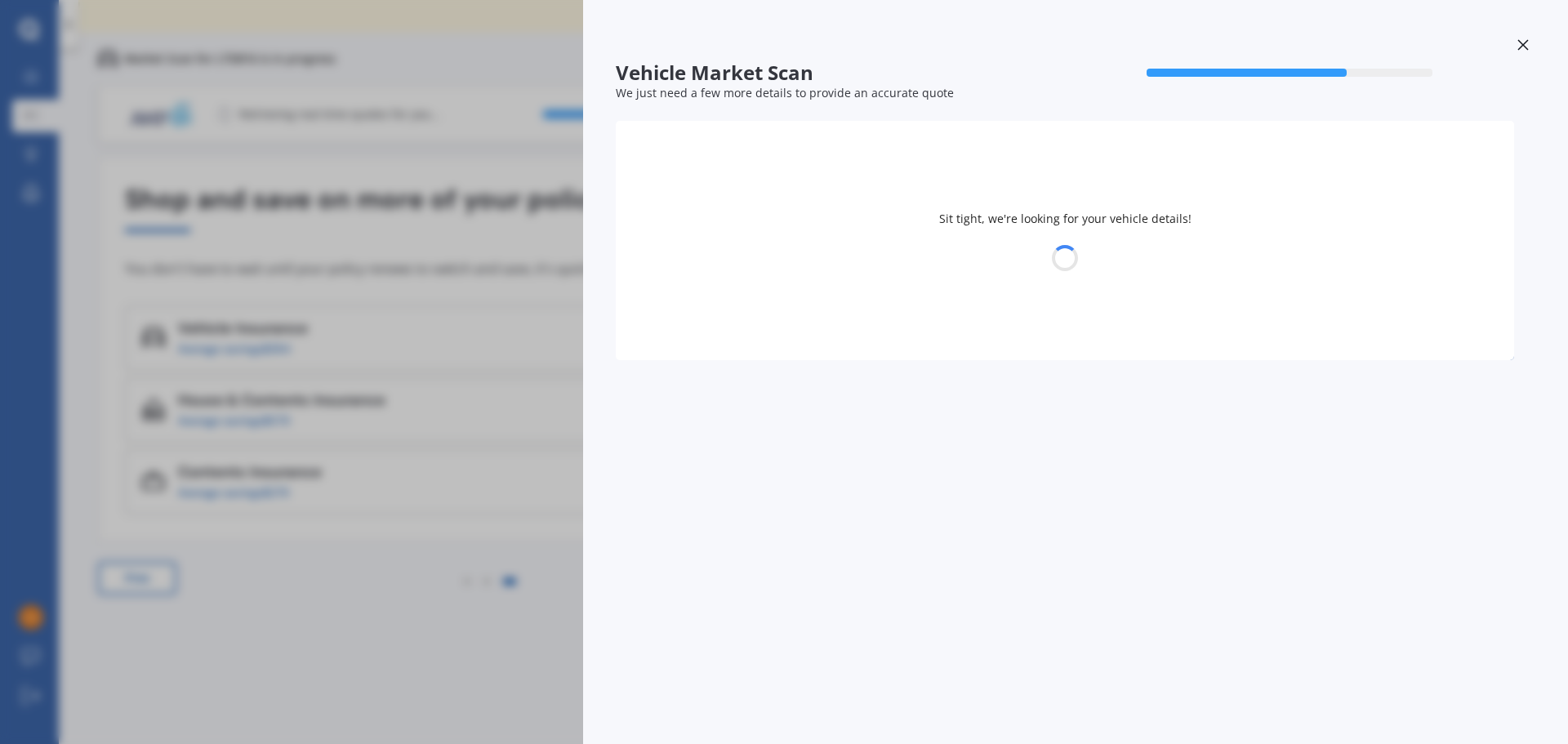
select select "TOYOTA"
select select "COROLLA"
select select "30"
select select "07"
select select "1958"
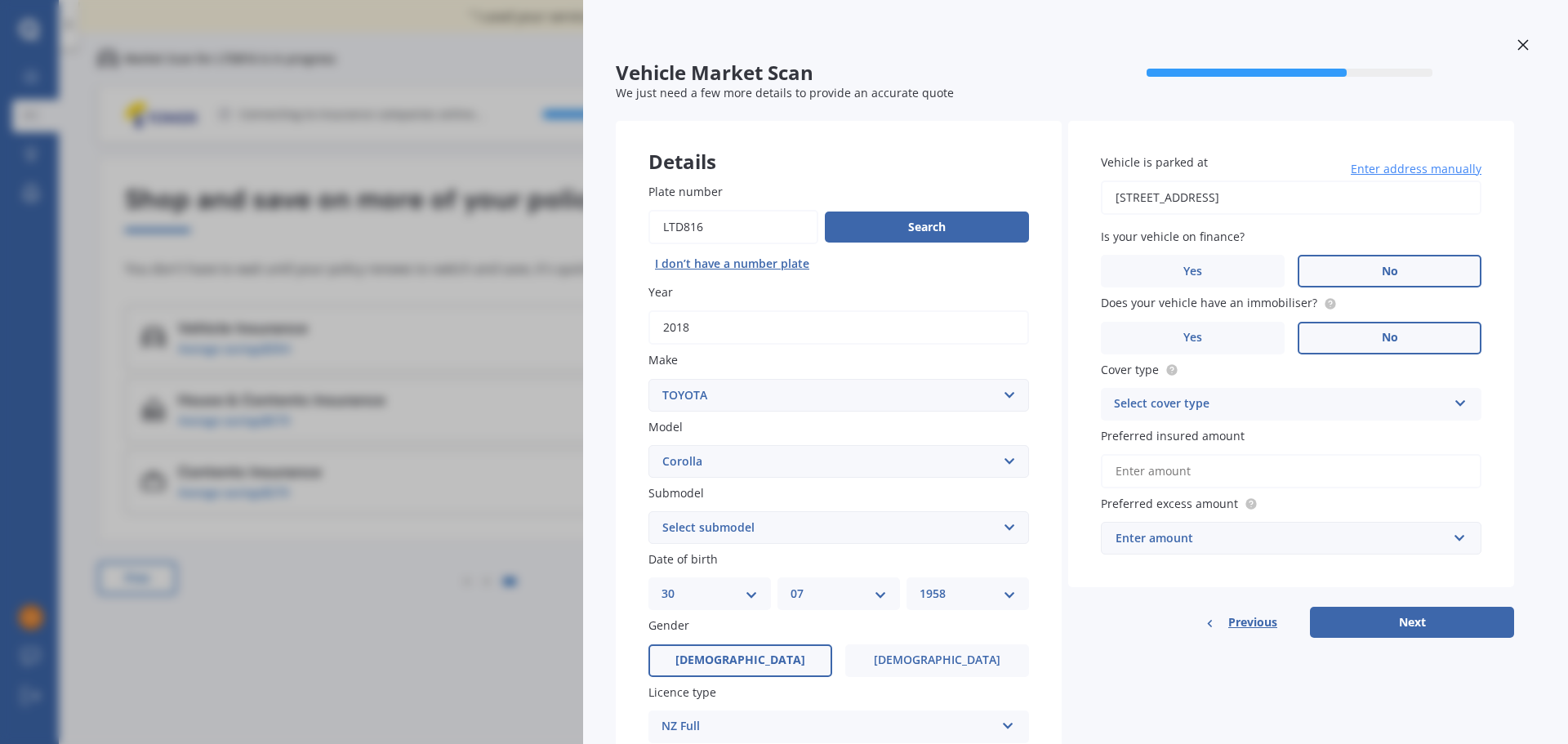
click at [1517, 48] on icon at bounding box center [1523, 45] width 11 height 11
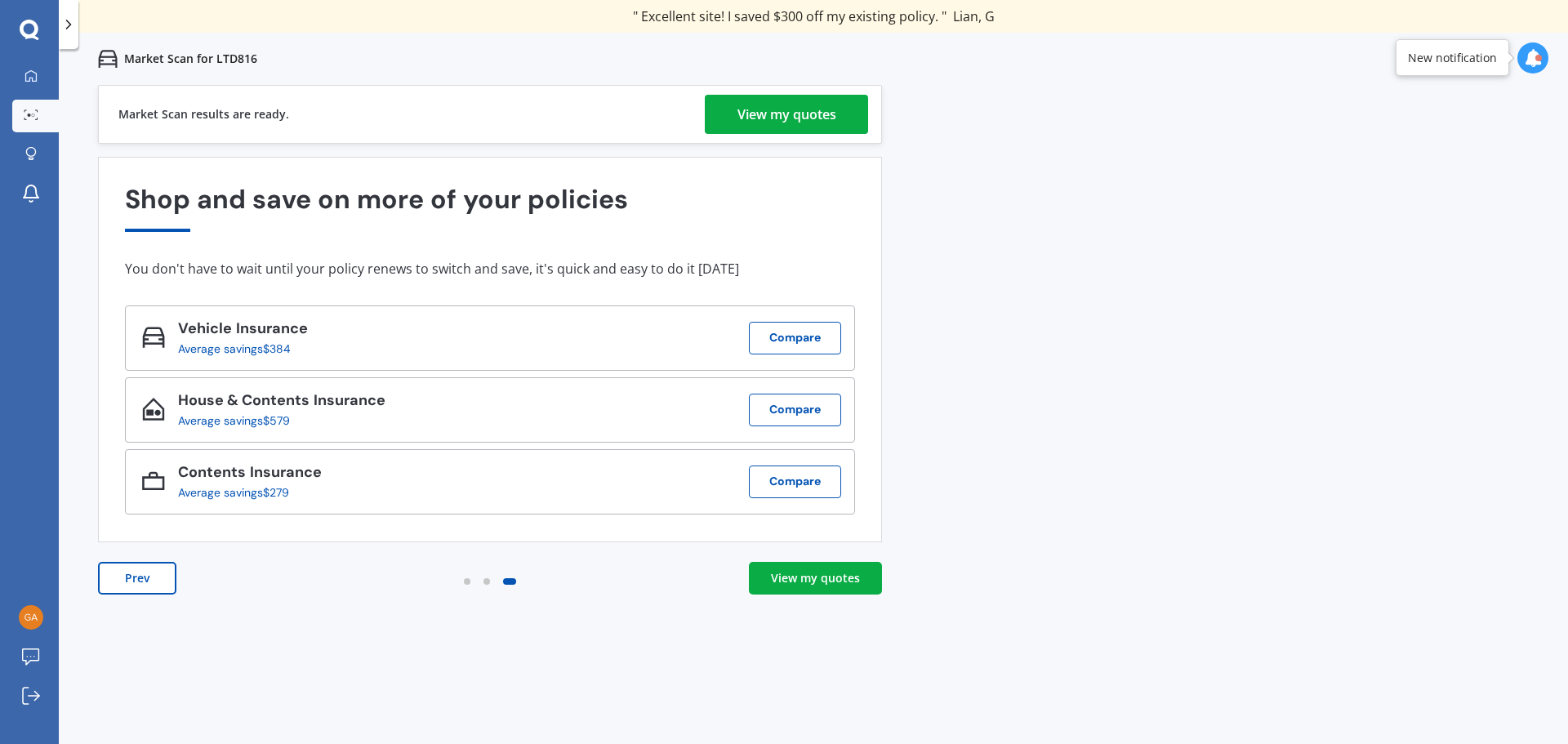
click at [801, 111] on div "View my quotes" at bounding box center [786, 114] width 98 height 40
